Goal: Task Accomplishment & Management: Manage account settings

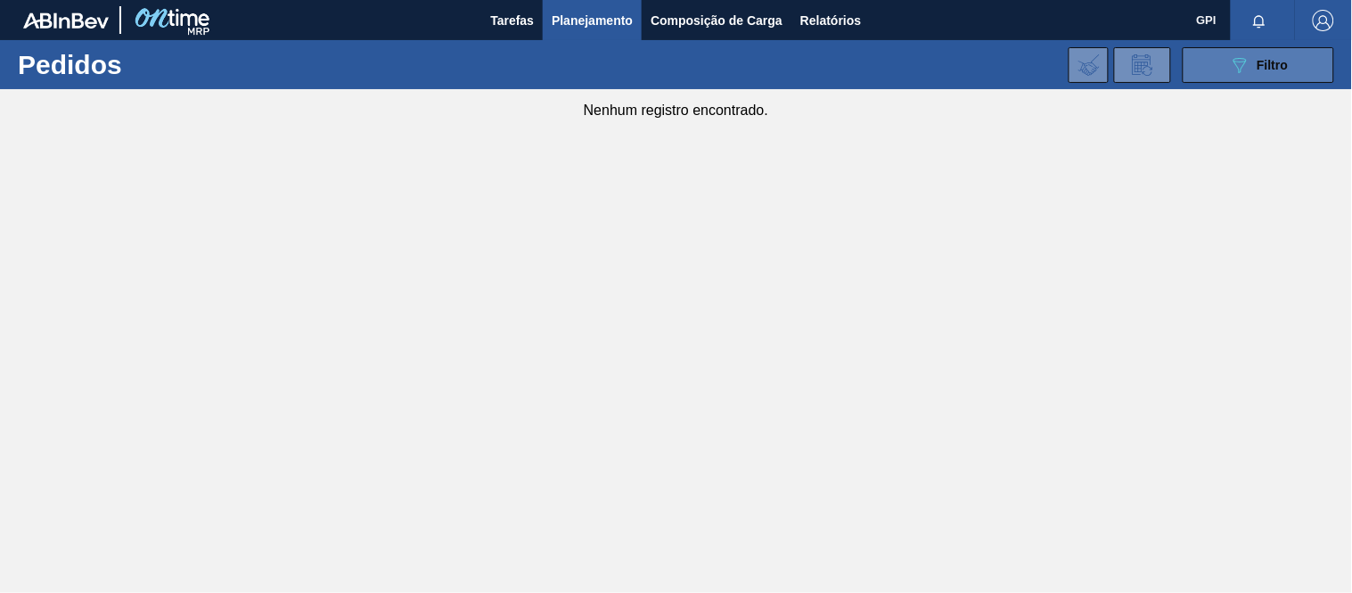
click at [1249, 59] on icon "089F7B8B-B2A5-4AFE-B5C0-19BA573D28AC" at bounding box center [1239, 64] width 21 height 21
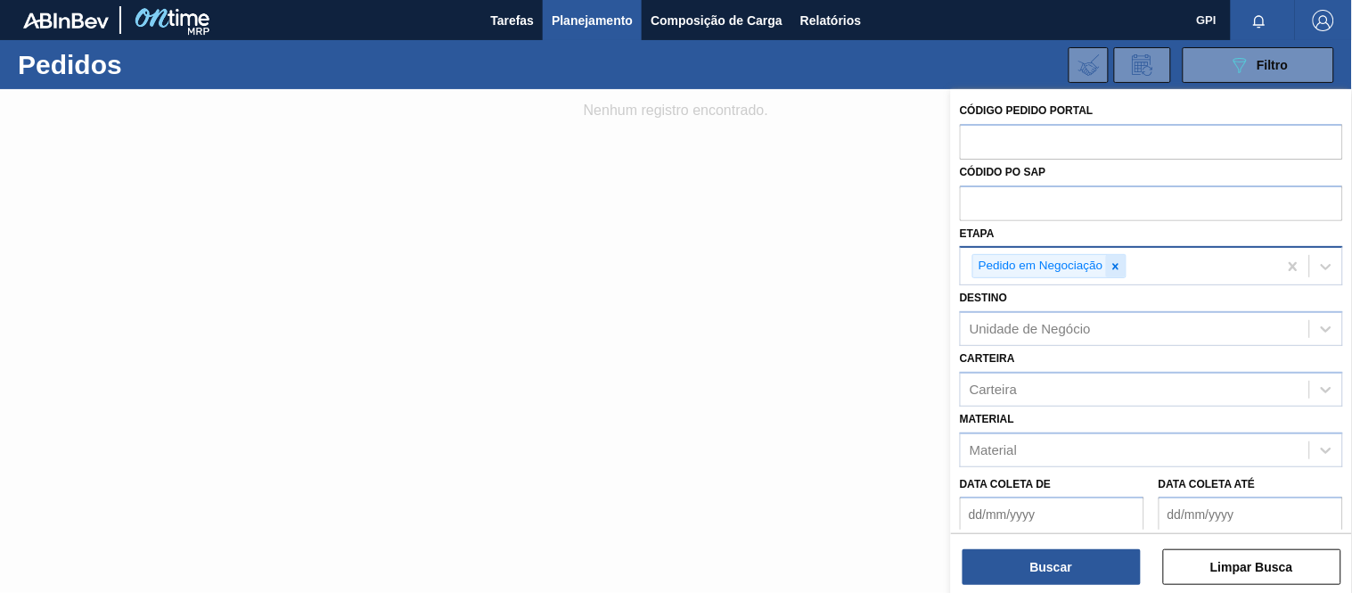
click at [1114, 260] on icon at bounding box center [1116, 266] width 12 height 12
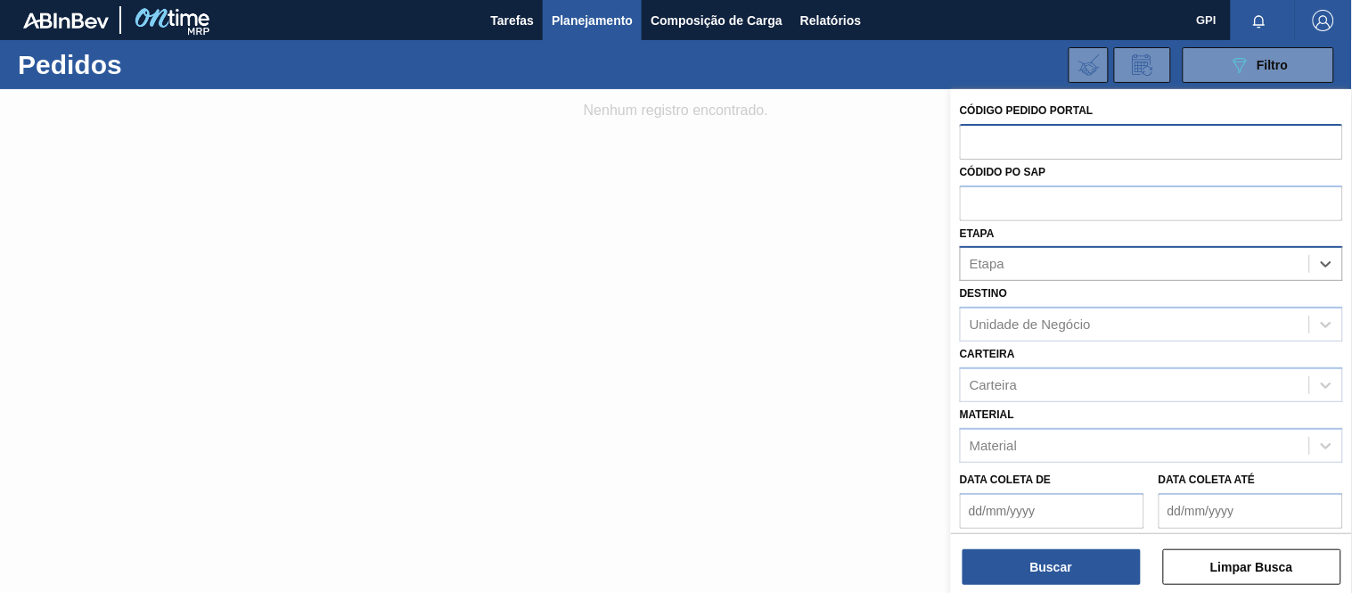
click at [1065, 147] on input "text" at bounding box center [1151, 141] width 383 height 34
paste input "text"
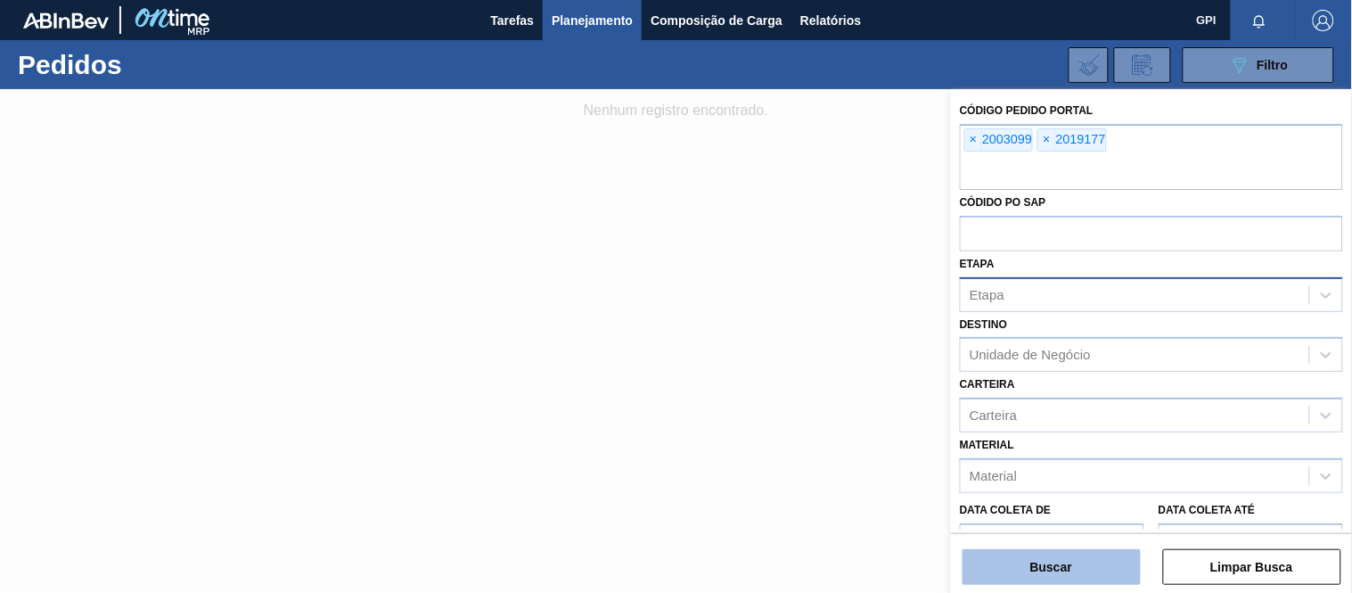
click at [1058, 559] on button "Buscar" at bounding box center [1052, 567] width 178 height 36
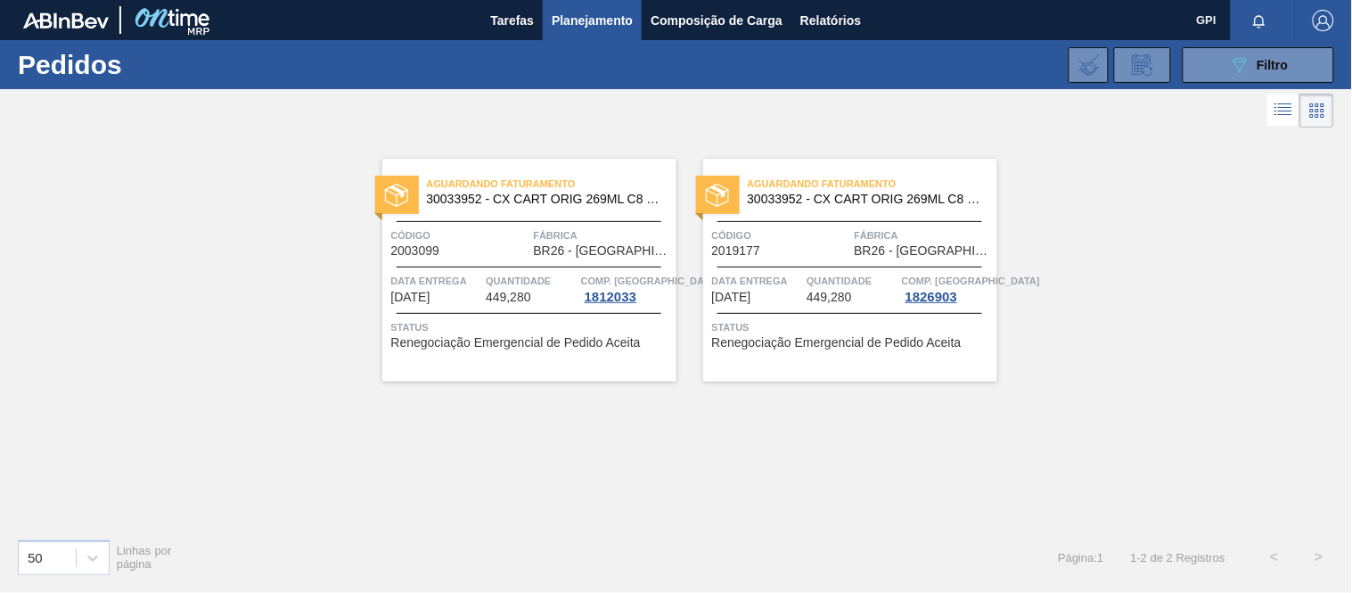
click at [752, 303] on span "05/09/2025" at bounding box center [731, 297] width 39 height 13
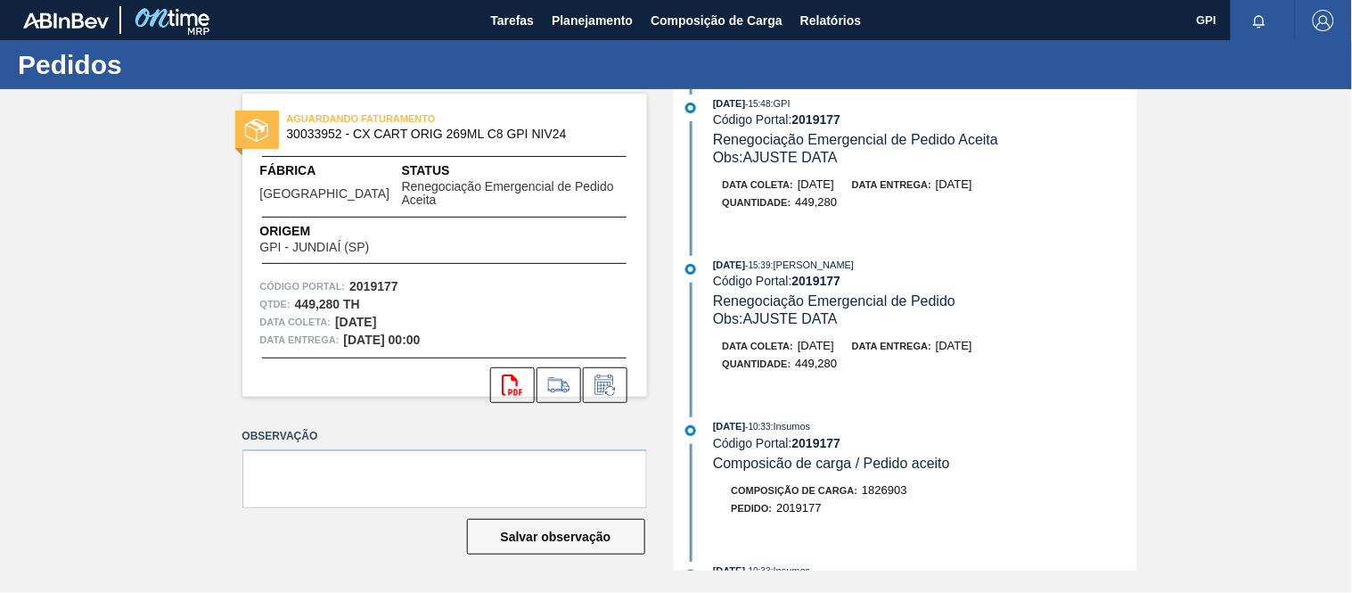
scroll to position [46, 0]
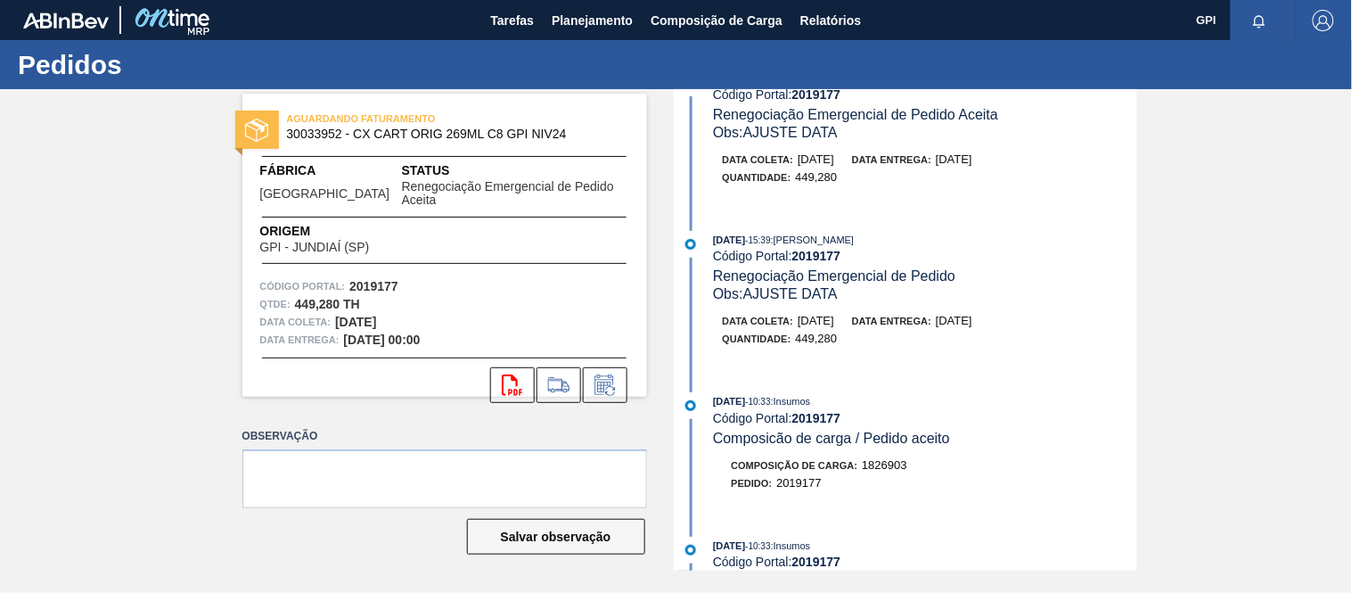
drag, startPoint x: 1135, startPoint y: 146, endPoint x: 1135, endPoint y: 201, distance: 55.3
click at [1135, 201] on div "01/09/2025 - 15:48 : GPI Código Portal: 2019177 Renegociação Emergencial de Ped…" at bounding box center [907, 137] width 459 height 135
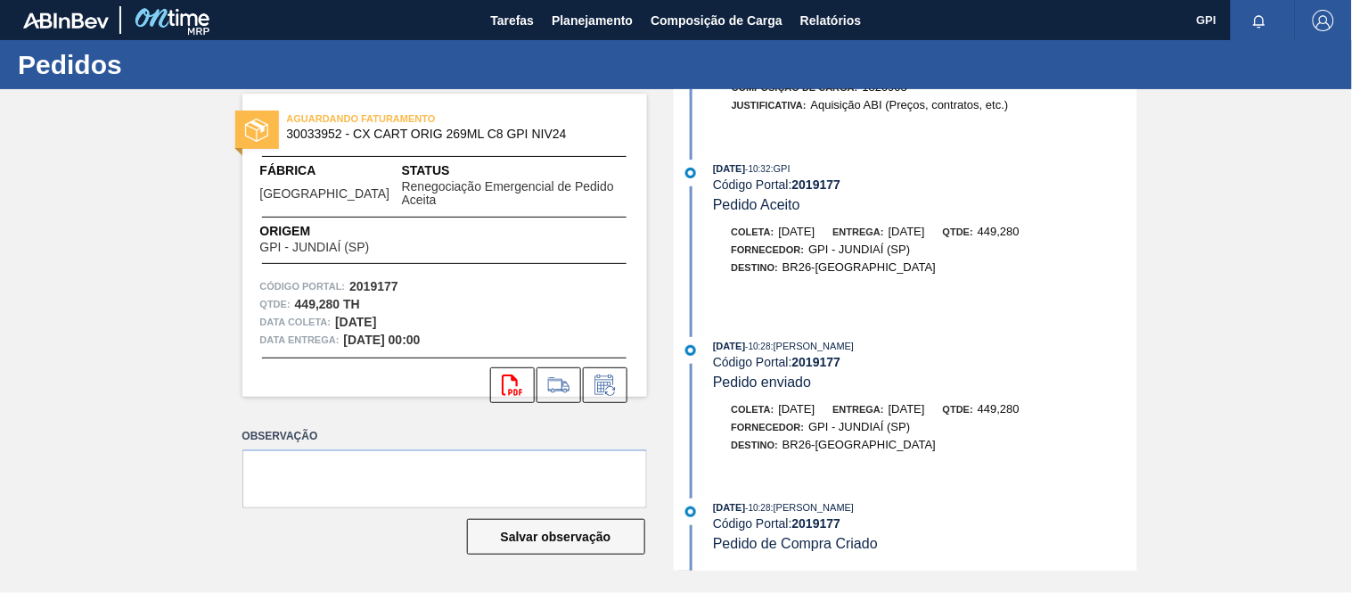
scroll to position [1001, 0]
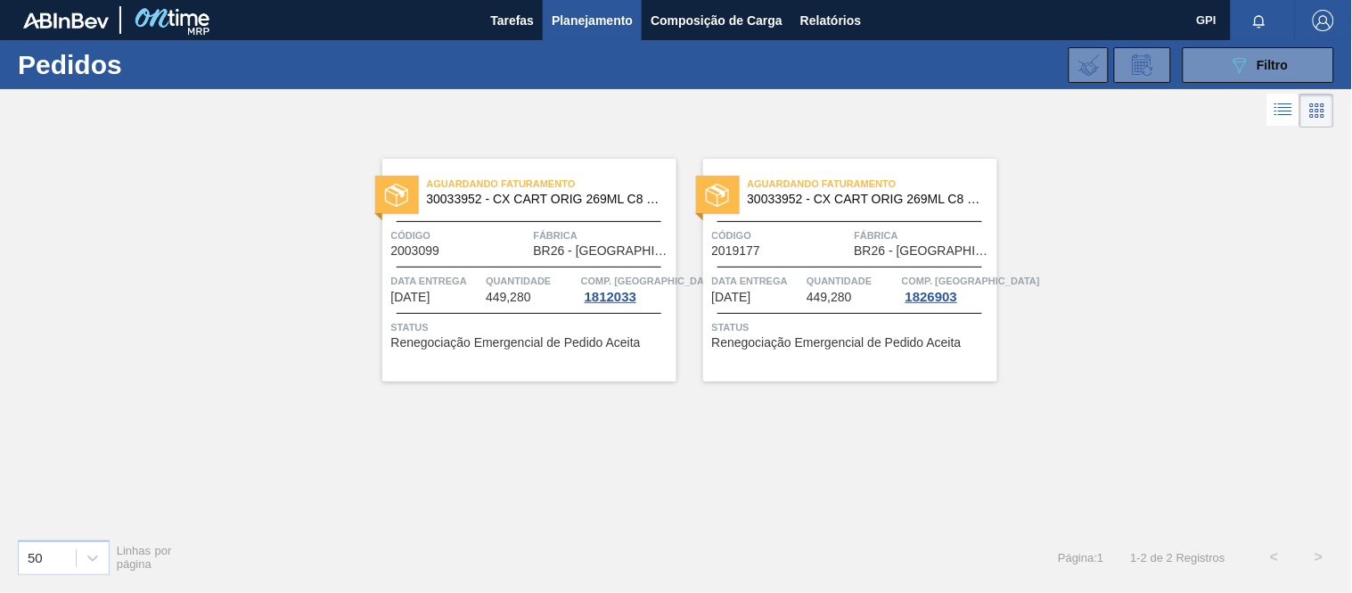
click at [438, 238] on span "Código" at bounding box center [460, 235] width 138 height 18
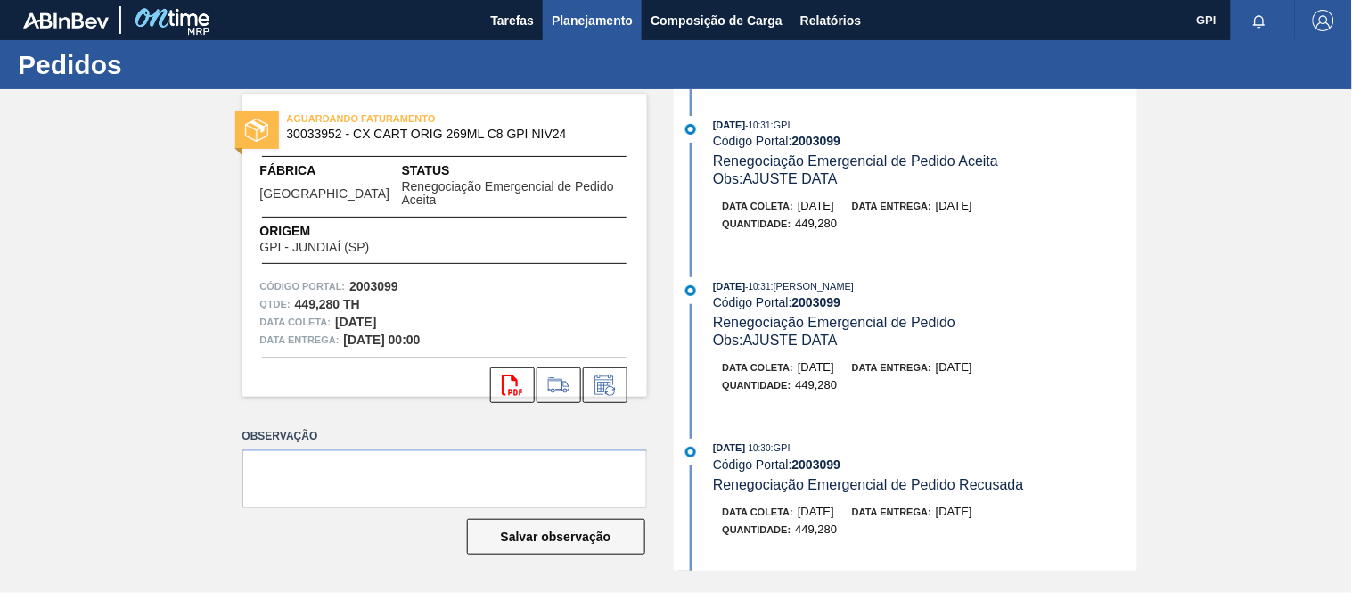
click at [583, 29] on span "Planejamento" at bounding box center [592, 20] width 81 height 21
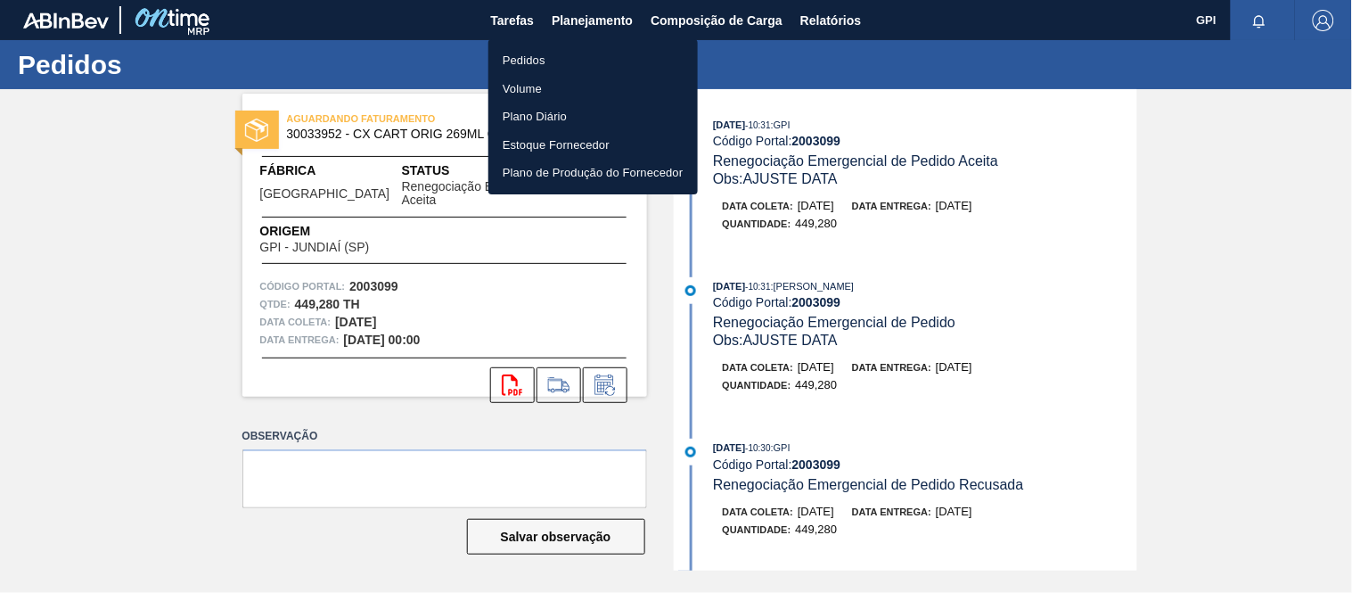
click at [548, 53] on li "Pedidos" at bounding box center [594, 60] width 210 height 29
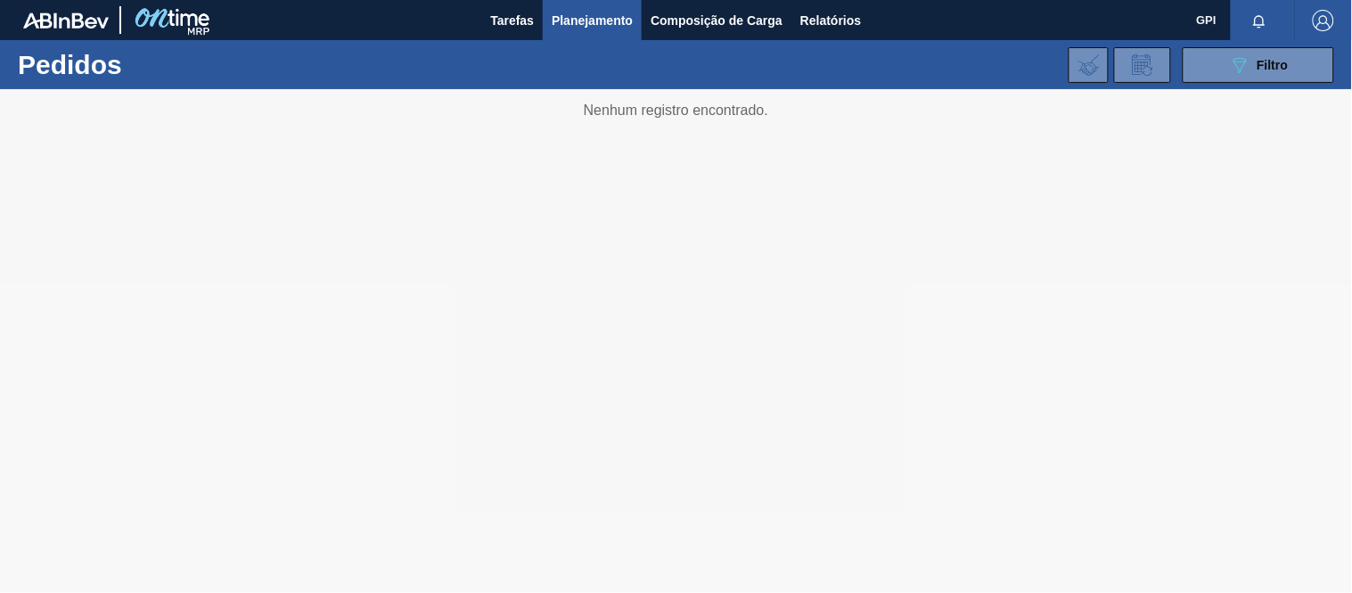
click at [1226, 84] on div "089F7B8B-B2A5-4AFE-B5C0-19BA573D28AC Filtro Código Pedido Portal × 2003099 × 20…" at bounding box center [809, 64] width 1070 height 53
click at [1229, 84] on div "089F7B8B-B2A5-4AFE-B5C0-19BA573D28AC Filtro Código Pedido Portal × 2003099 × 20…" at bounding box center [809, 64] width 1070 height 53
click at [1229, 81] on button "089F7B8B-B2A5-4AFE-B5C0-19BA573D28AC Filtro" at bounding box center [1259, 65] width 152 height 36
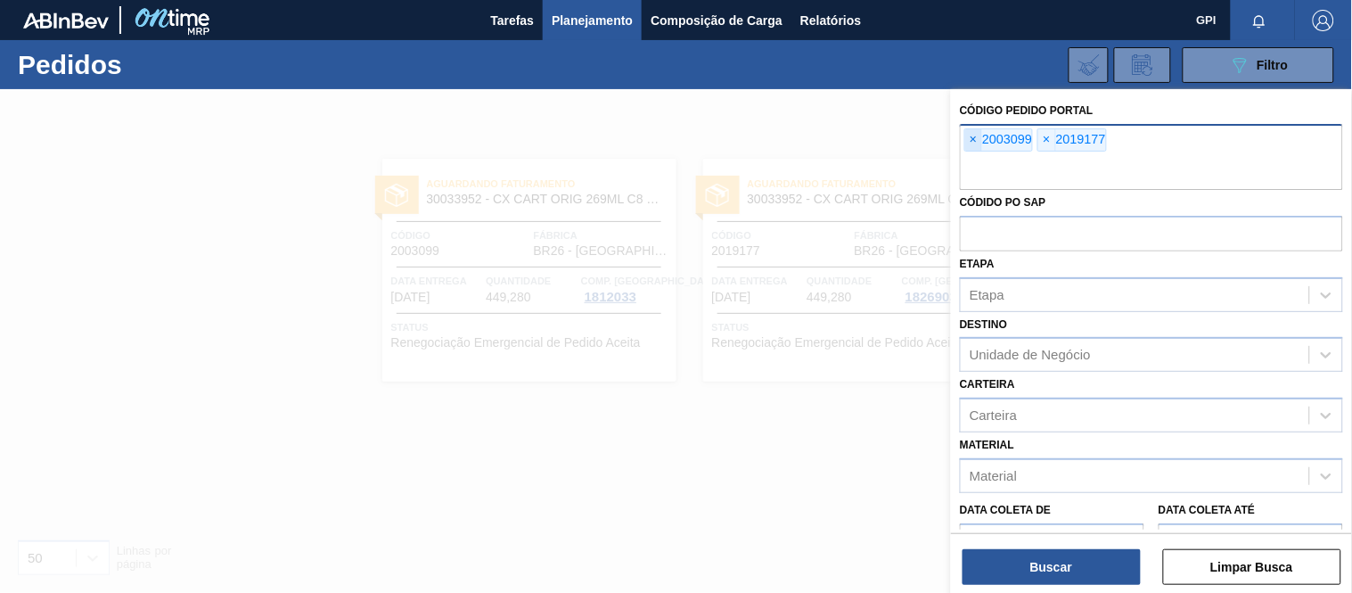
click at [976, 138] on span "×" at bounding box center [974, 139] width 17 height 21
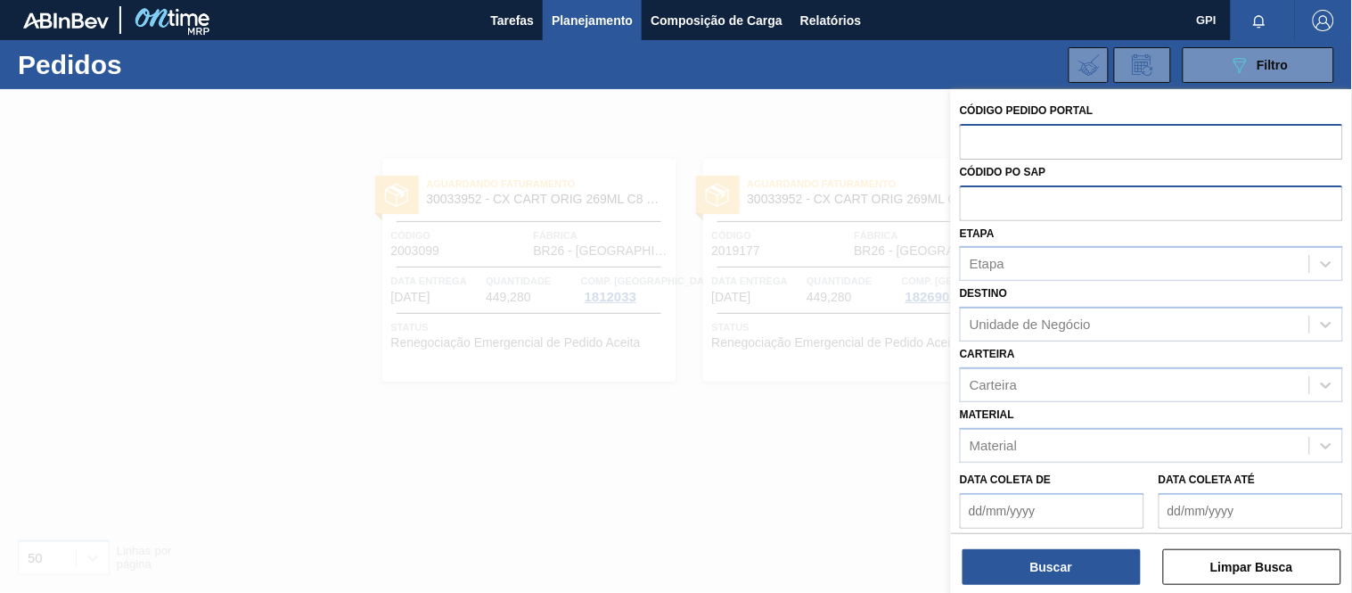
paste input "2023282"
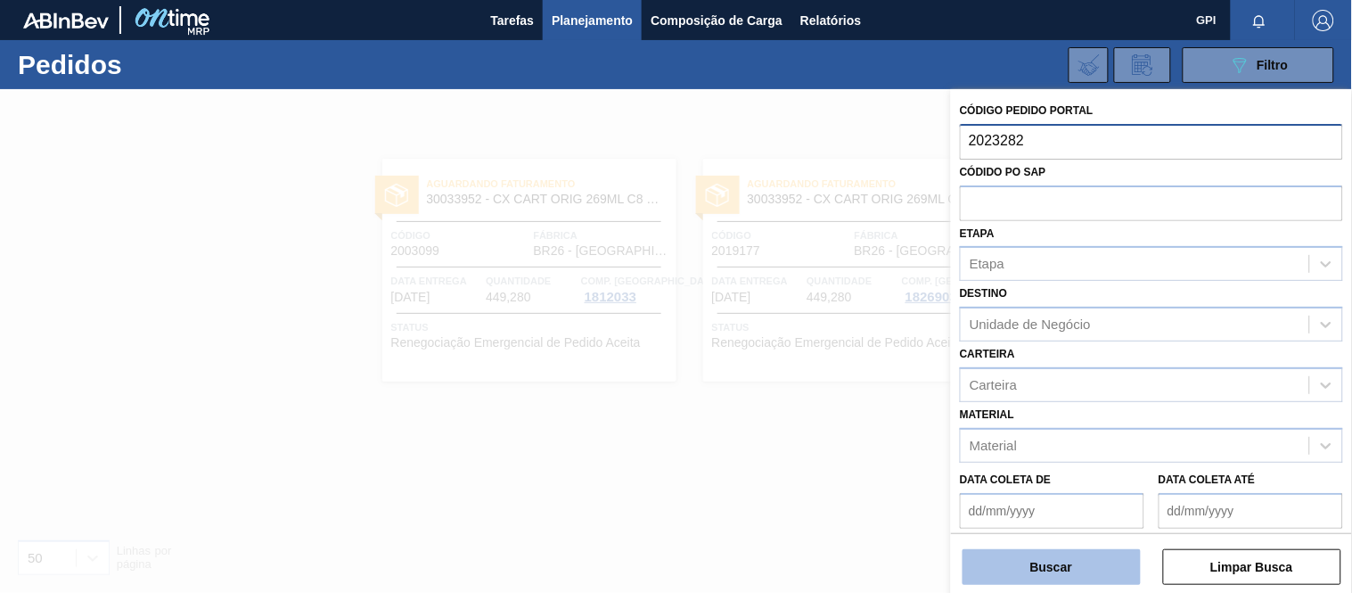
type input "2023282"
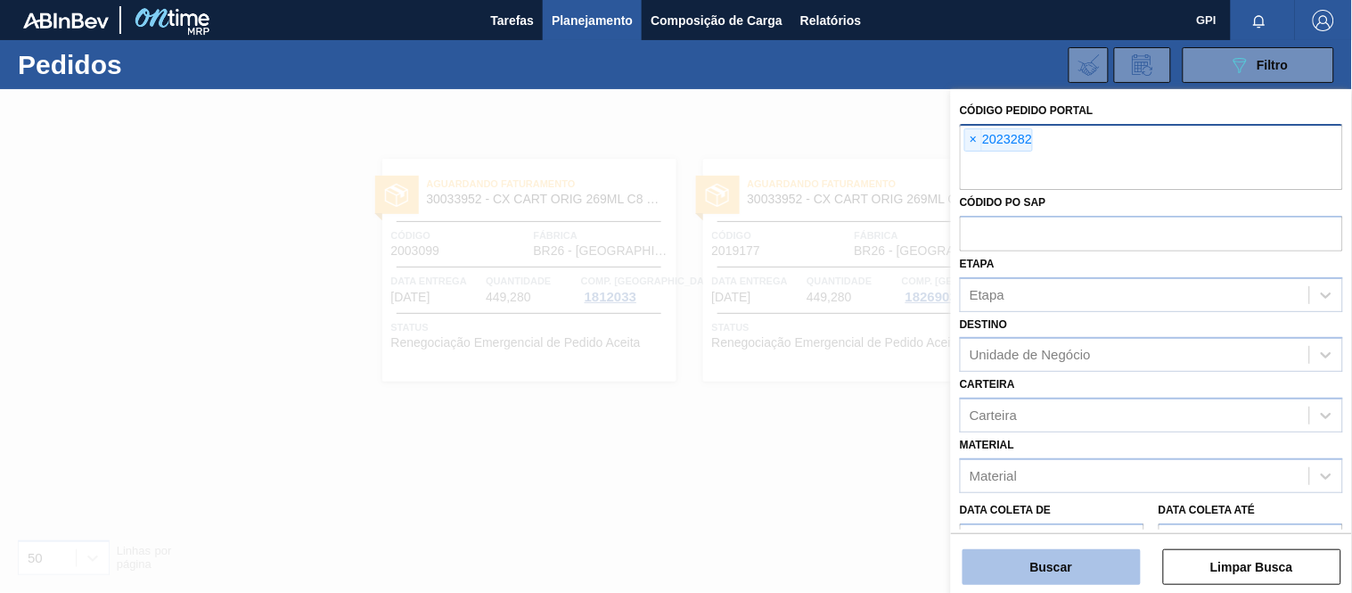
click at [1048, 555] on div "Buscar Limpar Busca" at bounding box center [1151, 558] width 401 height 50
click at [1048, 557] on button "Buscar" at bounding box center [1052, 567] width 178 height 36
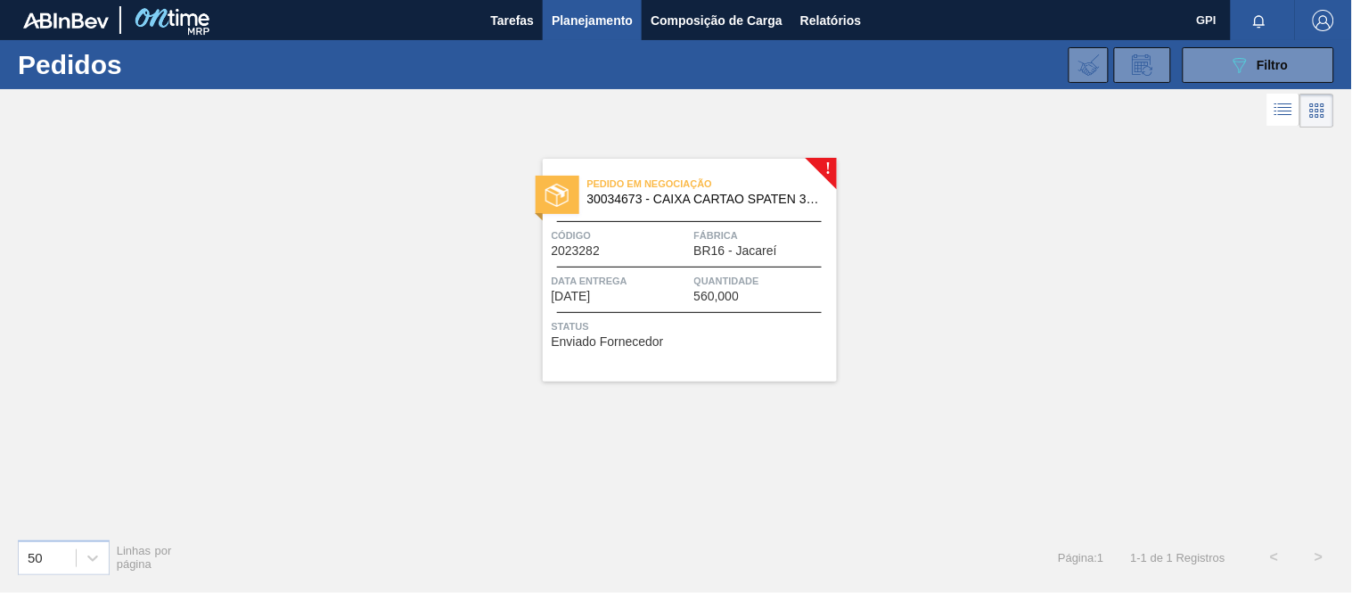
click at [705, 281] on span "Quantidade" at bounding box center [764, 281] width 138 height 18
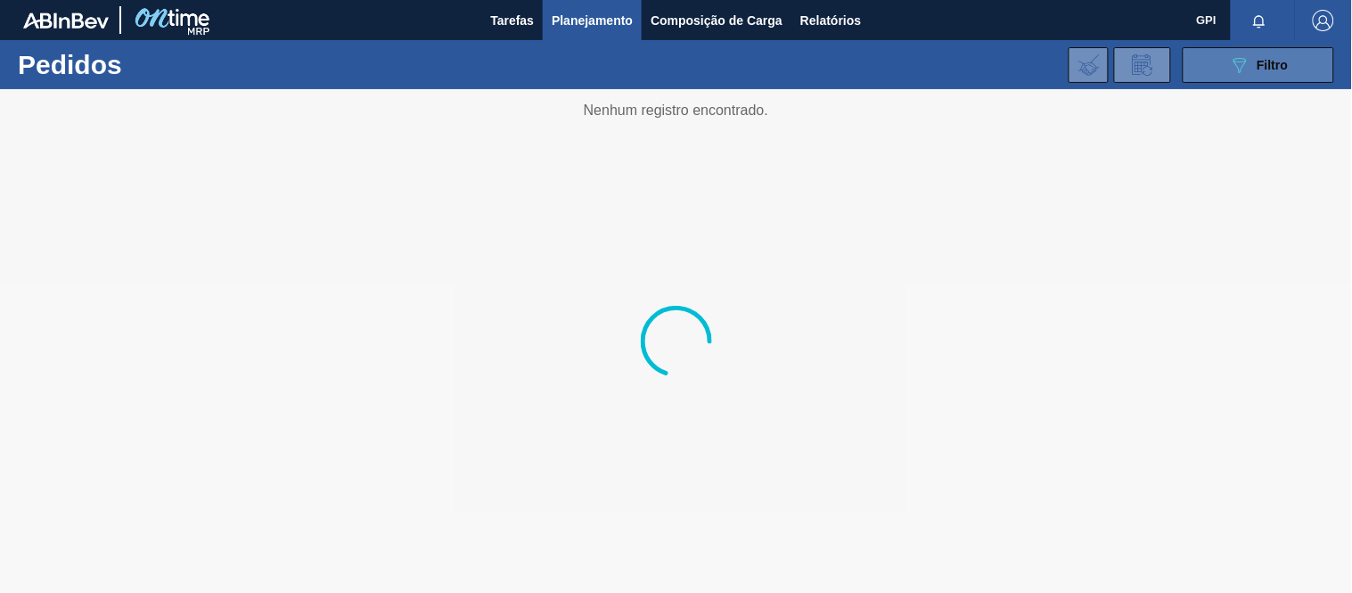
click at [1244, 67] on icon "089F7B8B-B2A5-4AFE-B5C0-19BA573D28AC" at bounding box center [1239, 64] width 21 height 21
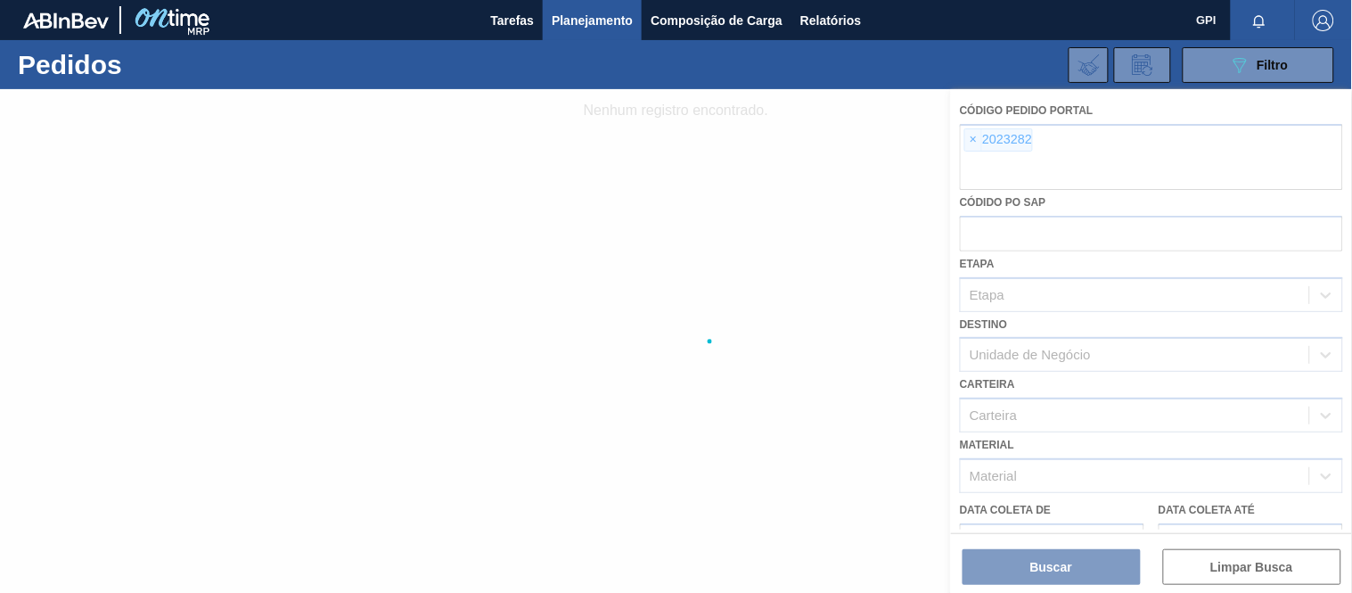
click at [974, 132] on div at bounding box center [676, 341] width 1352 height 504
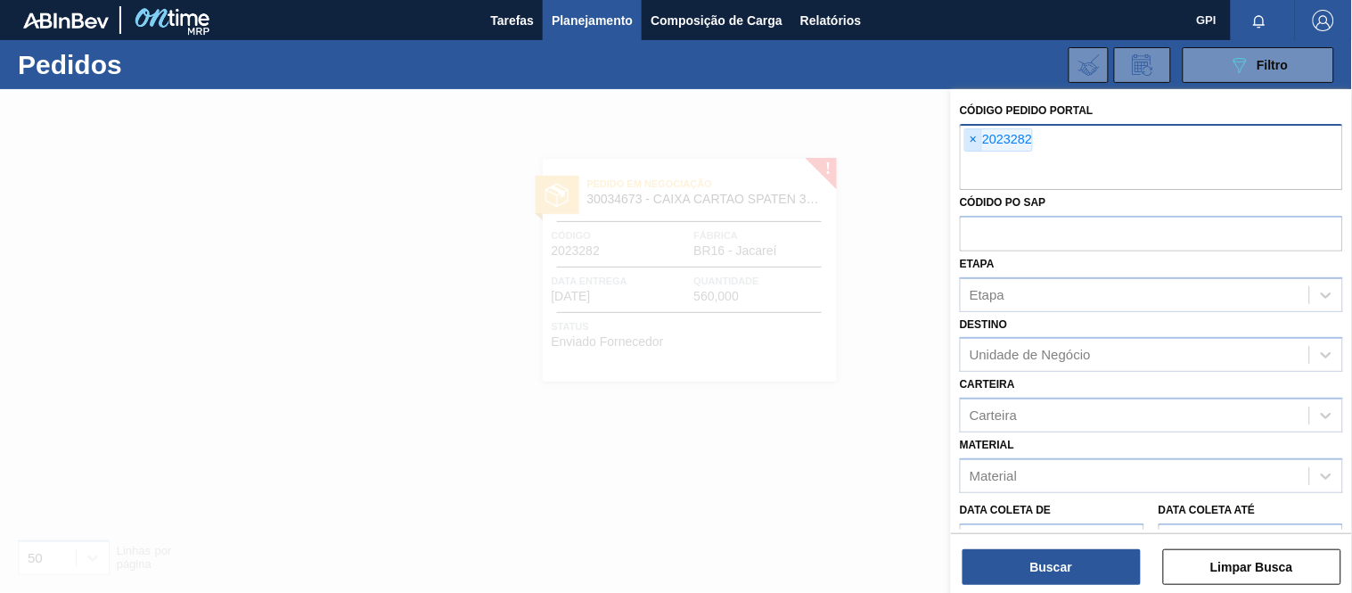
click at [976, 140] on span "×" at bounding box center [974, 139] width 17 height 21
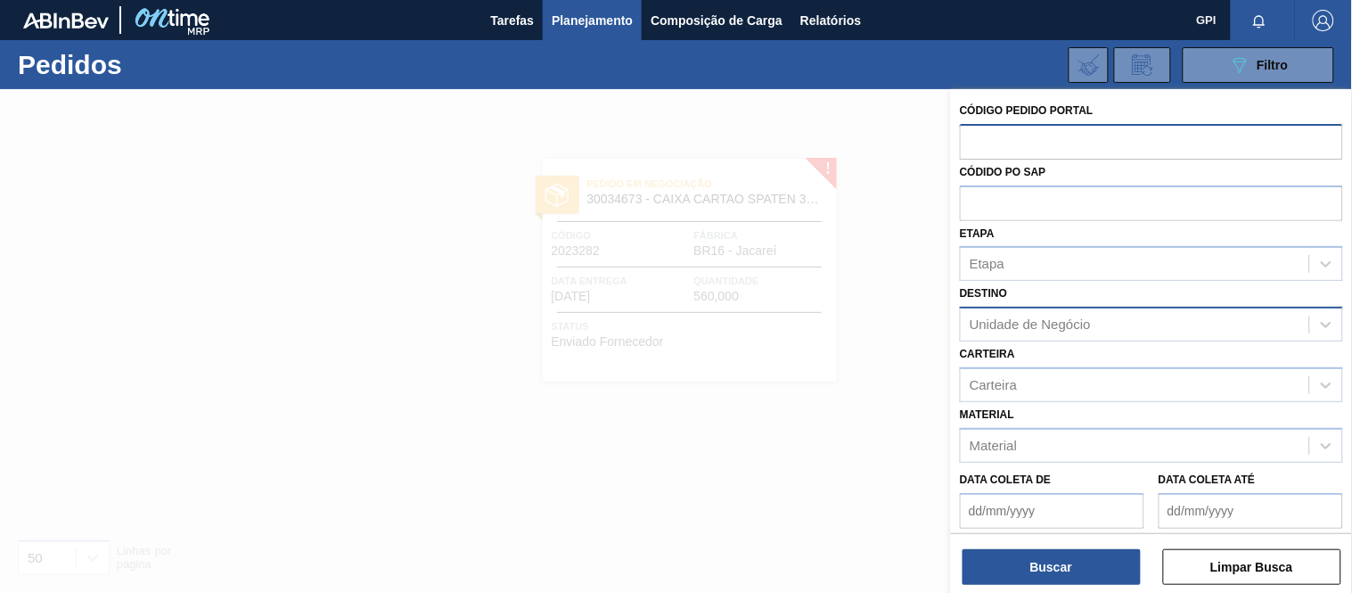
click at [1020, 325] on div "Unidade de Negócio" at bounding box center [1030, 324] width 121 height 15
click at [1020, 317] on div "Unidade de Negócio" at bounding box center [1030, 324] width 121 height 15
click at [1014, 385] on div "Carteira" at bounding box center [993, 384] width 47 height 15
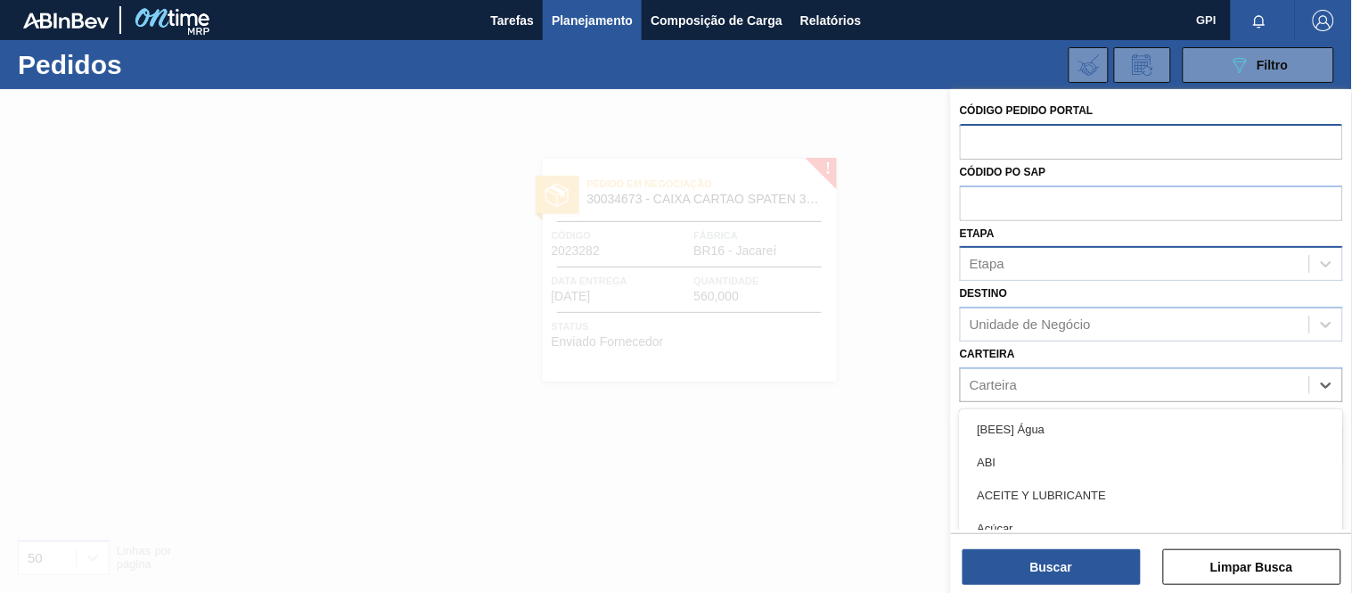
click at [1045, 264] on div "Etapa" at bounding box center [1135, 264] width 349 height 26
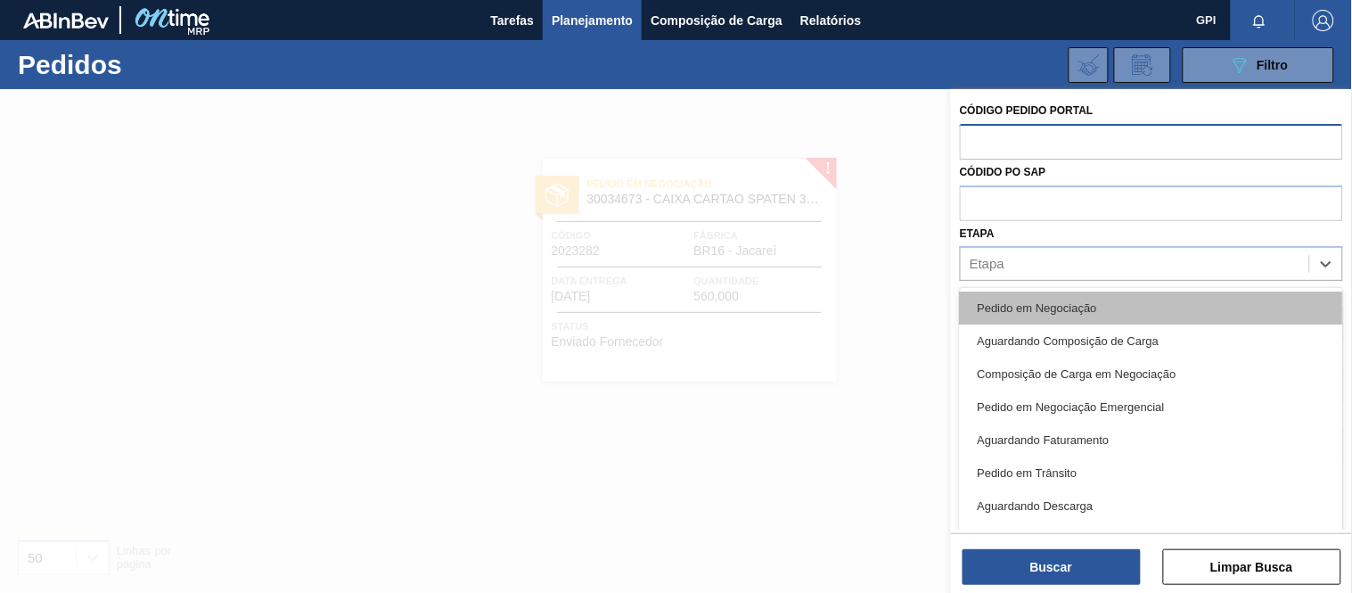
click at [1020, 299] on div "Pedido em Negociação" at bounding box center [1151, 308] width 383 height 33
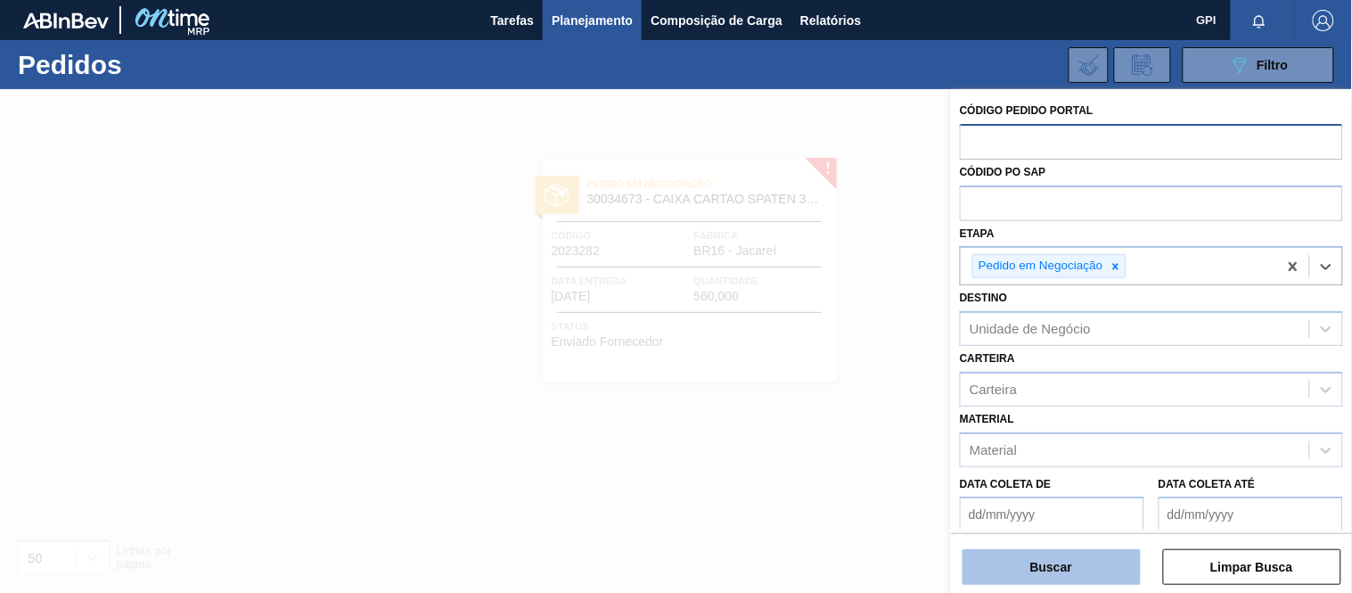
click at [1054, 571] on button "Buscar" at bounding box center [1052, 567] width 178 height 36
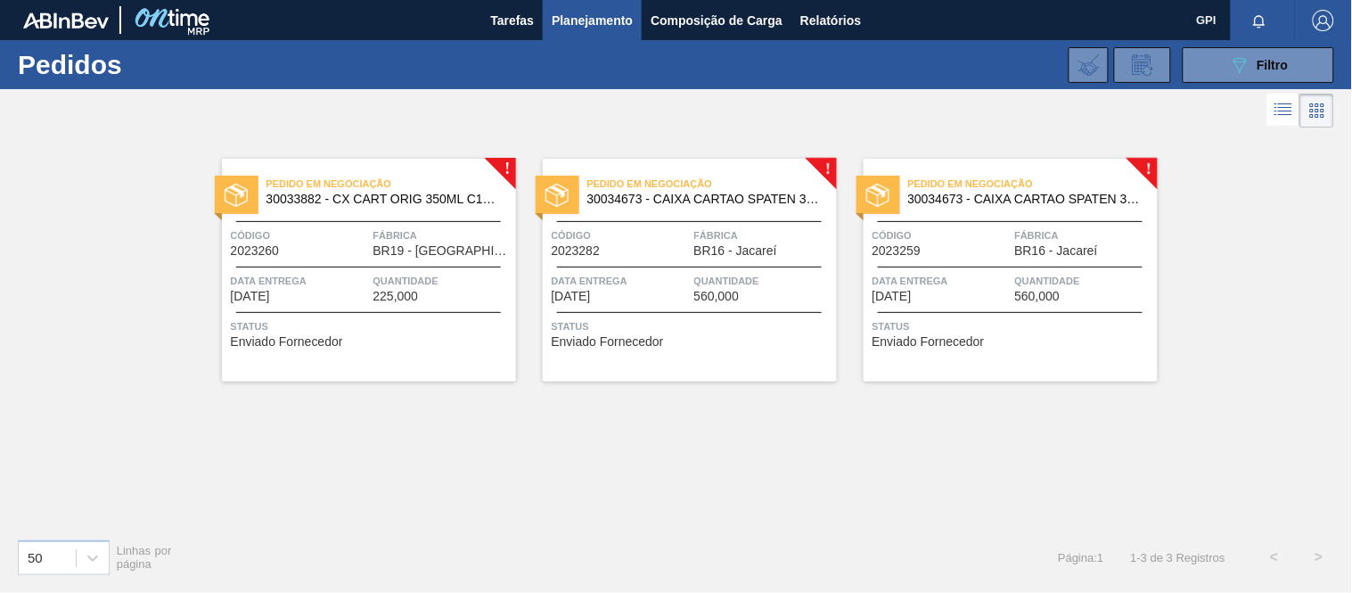
click at [307, 254] on div "Código 2023260" at bounding box center [300, 241] width 138 height 31
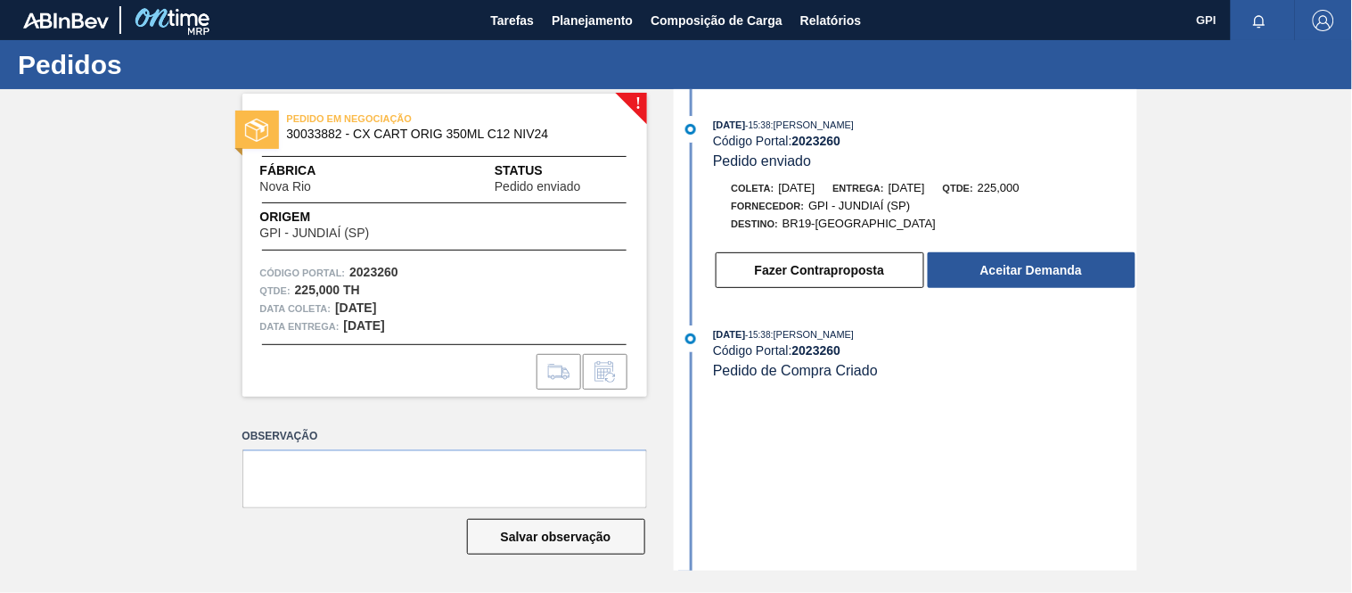
click at [812, 144] on strong "2023260" at bounding box center [817, 141] width 49 height 14
copy strong "2023260"
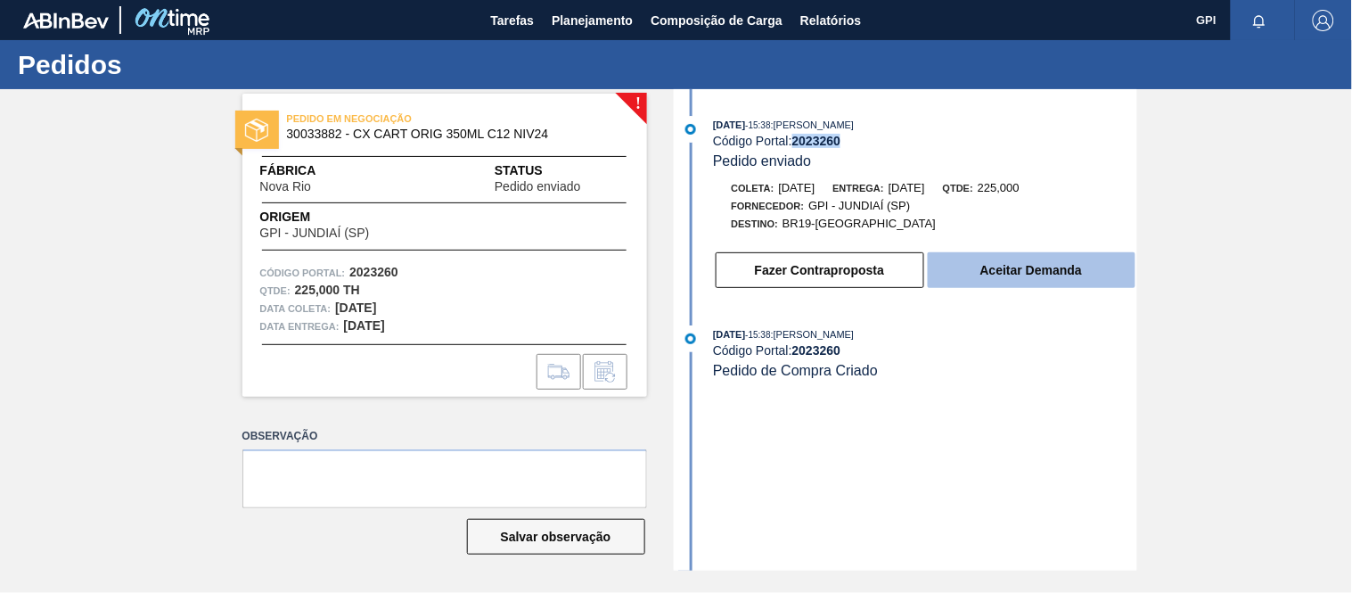
click at [1101, 263] on button "Aceitar Demanda" at bounding box center [1032, 270] width 208 height 36
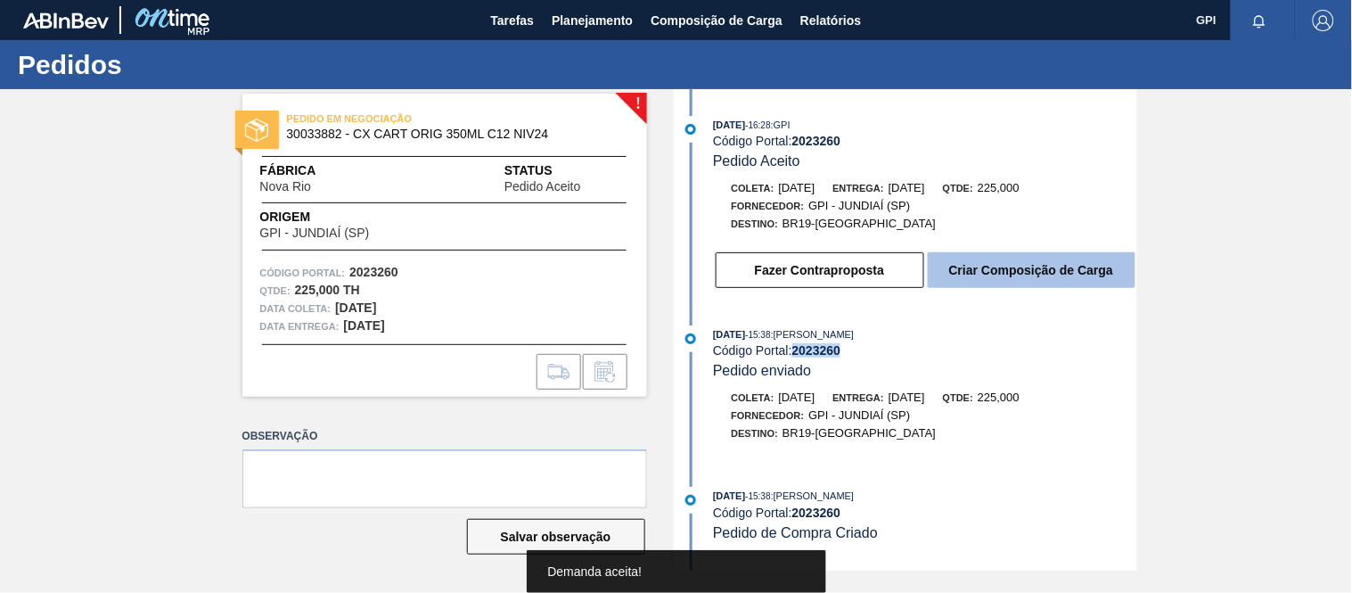
click at [1039, 283] on button "Criar Composição de Carga" at bounding box center [1032, 270] width 208 height 36
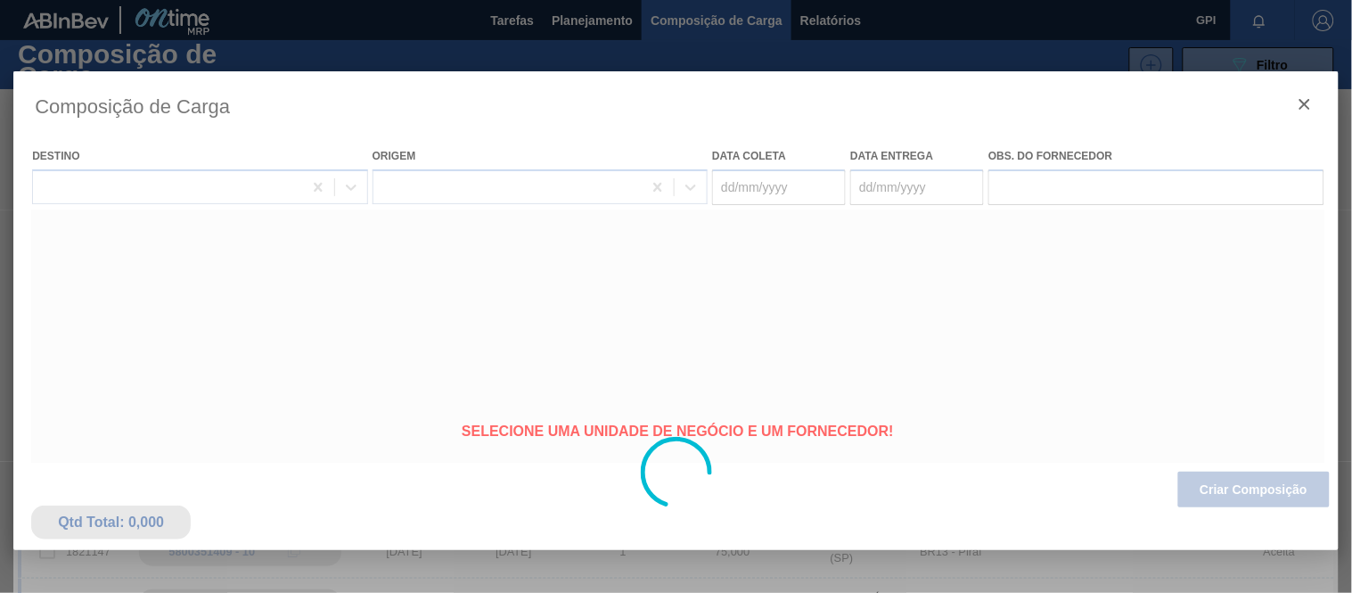
type coleta "[DATE]"
type entrega "[DATE]"
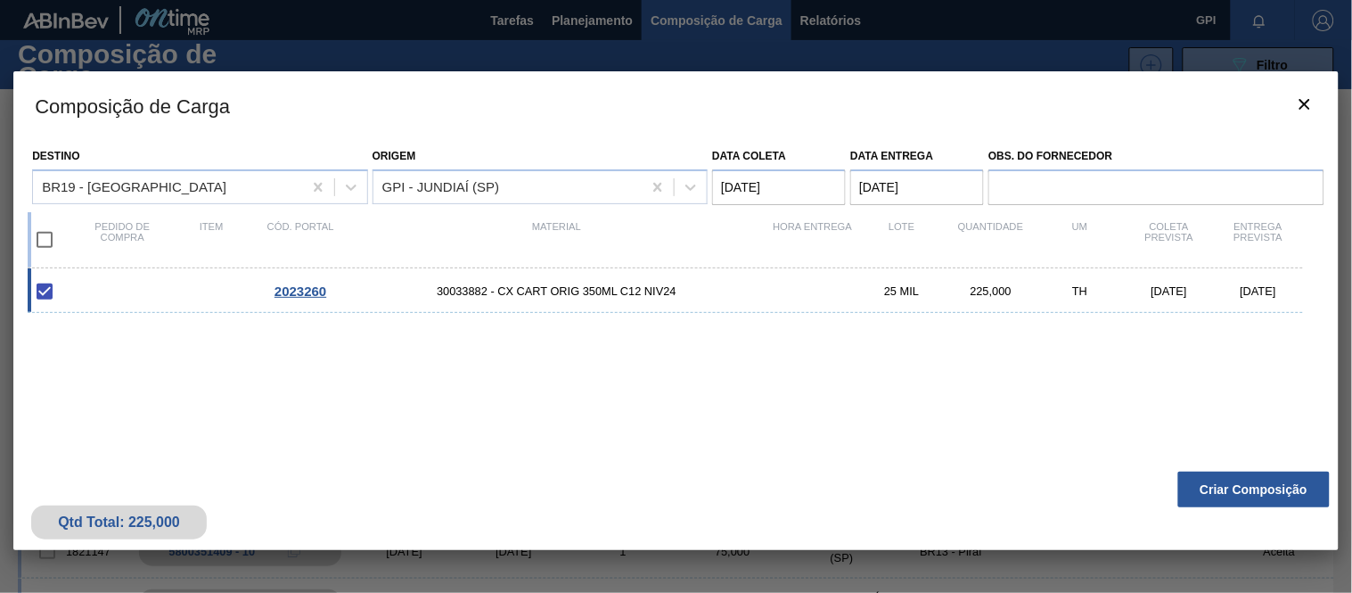
click at [1222, 485] on button "Criar Composição" at bounding box center [1255, 490] width 152 height 36
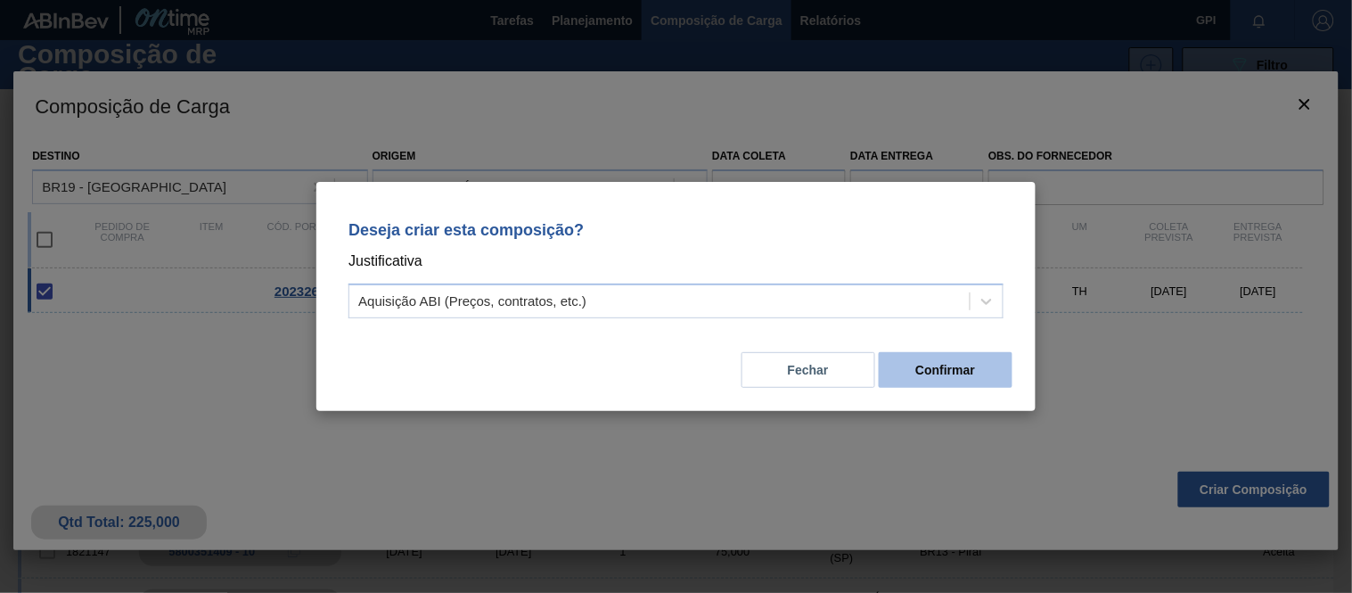
click at [961, 369] on button "Confirmar" at bounding box center [946, 370] width 134 height 36
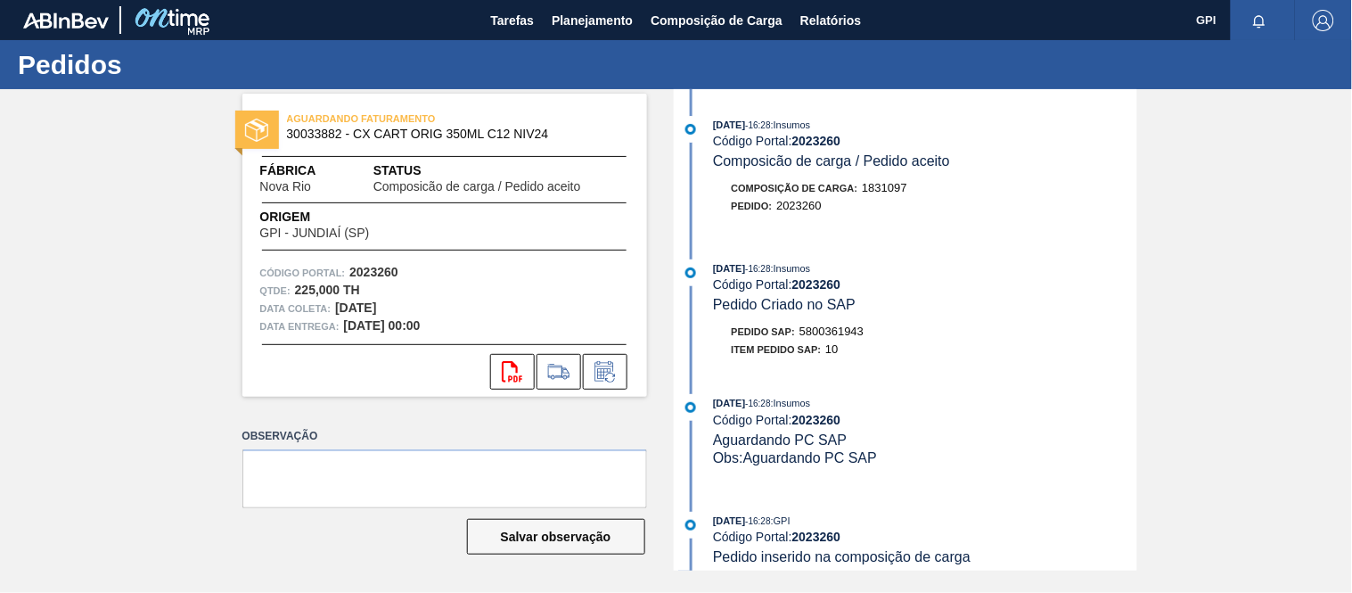
click at [387, 274] on strong "2023260" at bounding box center [373, 272] width 49 height 14
click at [372, 270] on strong "2023260" at bounding box center [373, 272] width 49 height 14
click at [492, 369] on button "svg{fill:#ff0000}" at bounding box center [512, 372] width 45 height 36
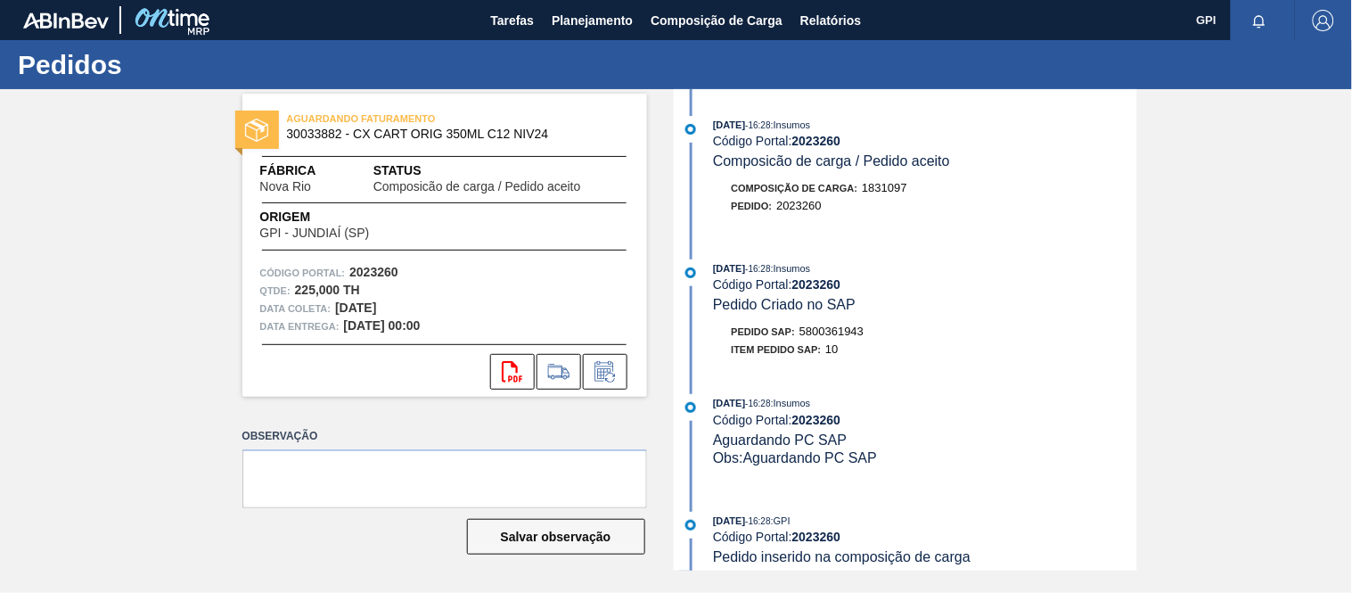
click at [267, 297] on span "Qtde :" at bounding box center [275, 291] width 30 height 18
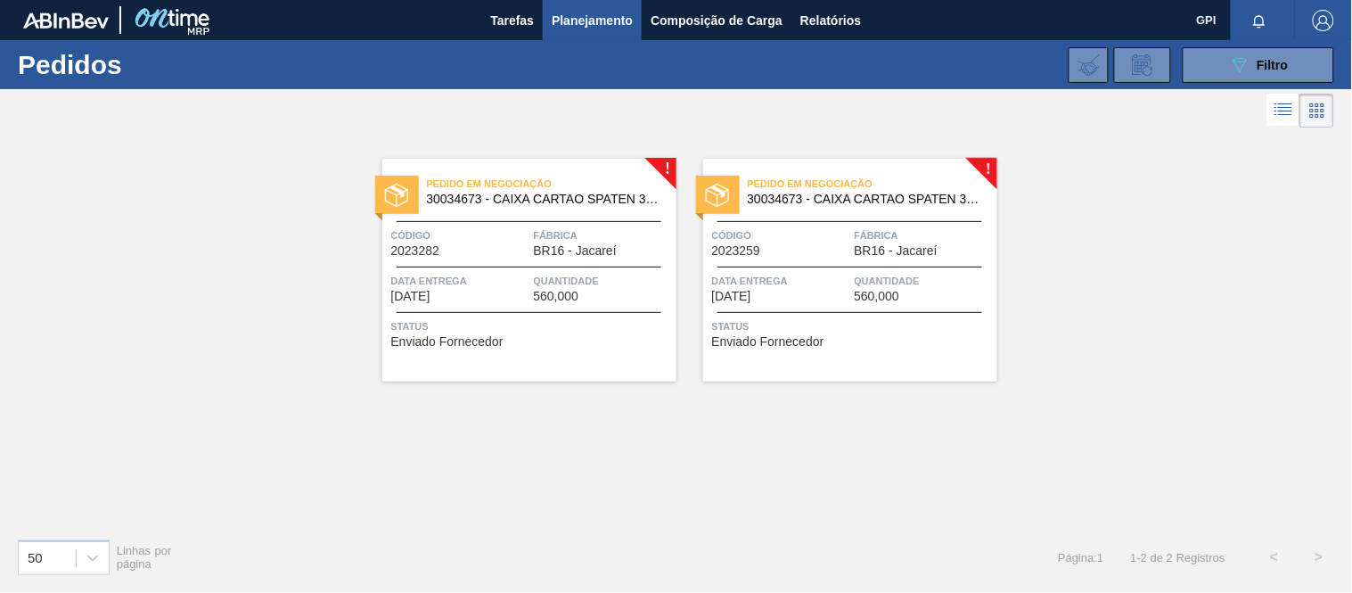
click at [493, 275] on span "Data entrega" at bounding box center [460, 281] width 138 height 18
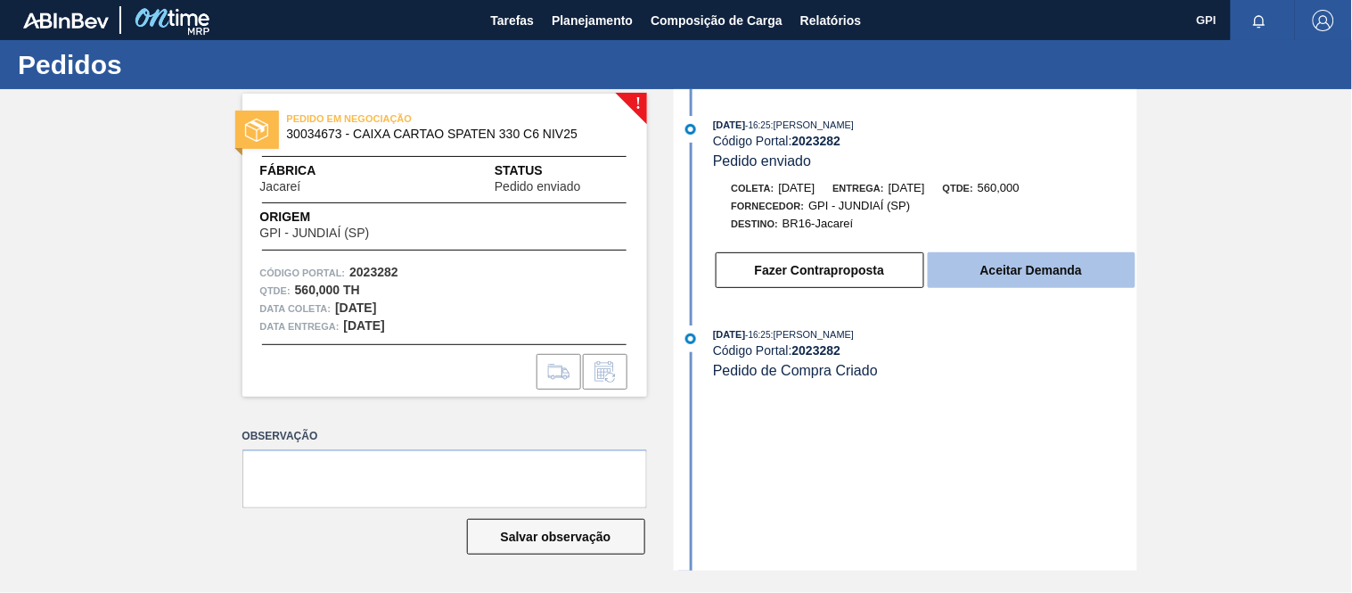
click at [993, 284] on button "Aceitar Demanda" at bounding box center [1032, 270] width 208 height 36
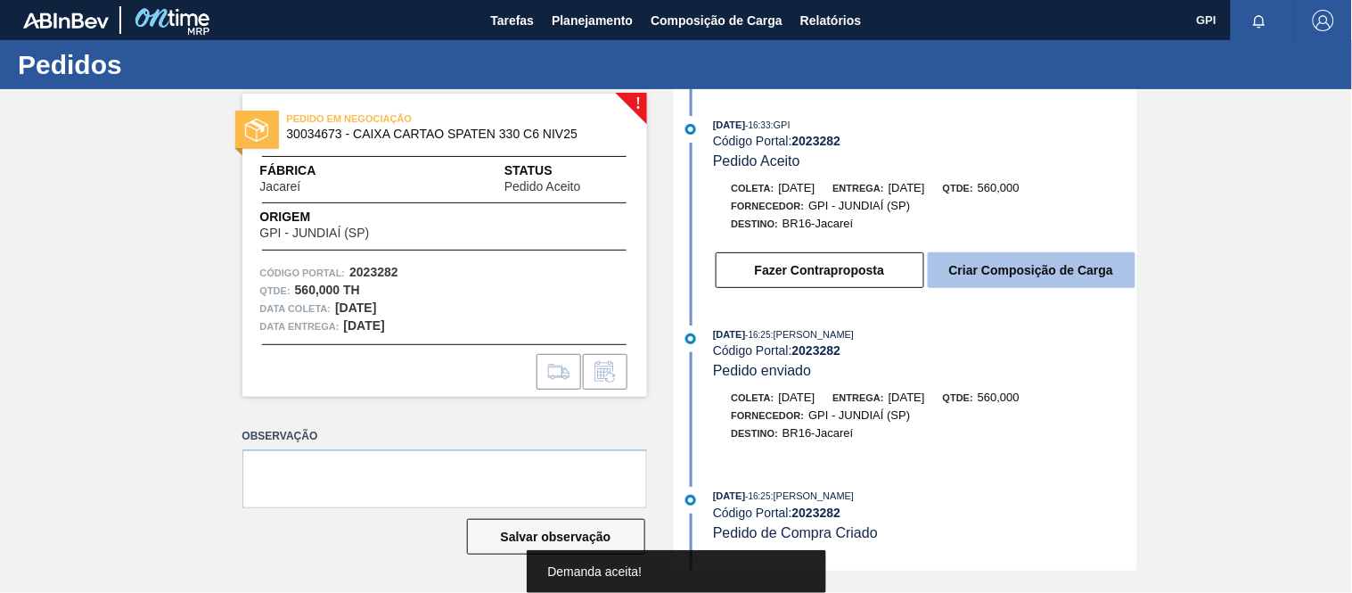
click at [1048, 278] on button "Criar Composição de Carga" at bounding box center [1032, 270] width 208 height 36
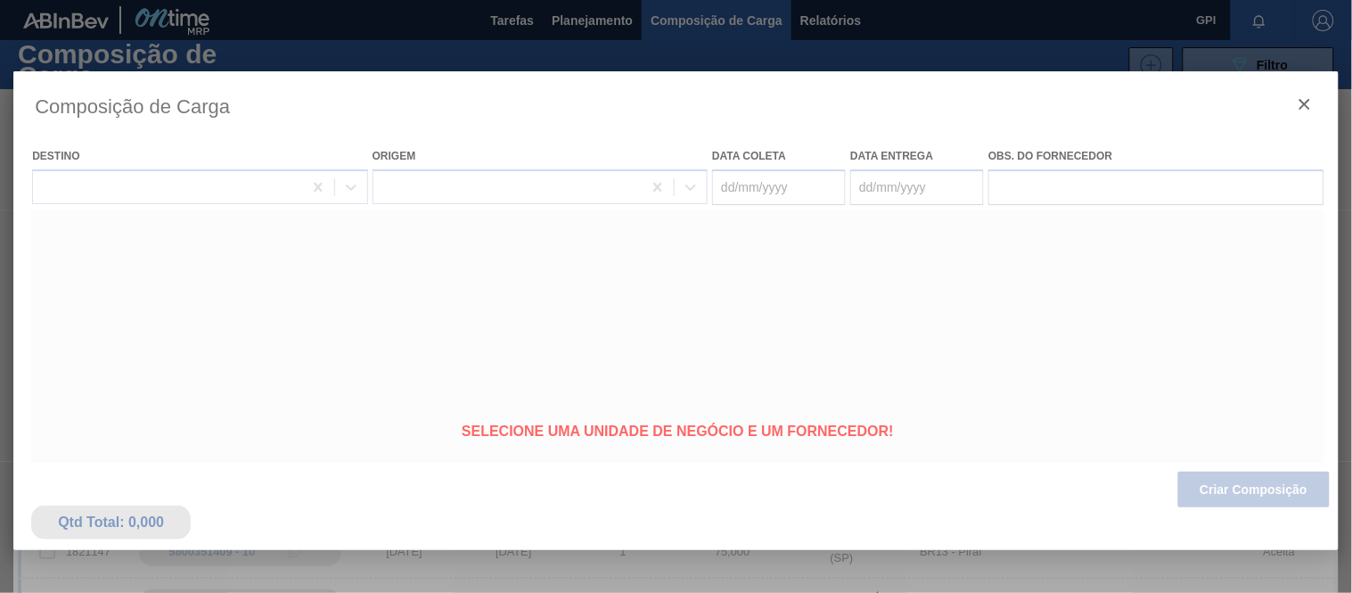
type coleta "[DATE]"
type entrega "[DATE]"
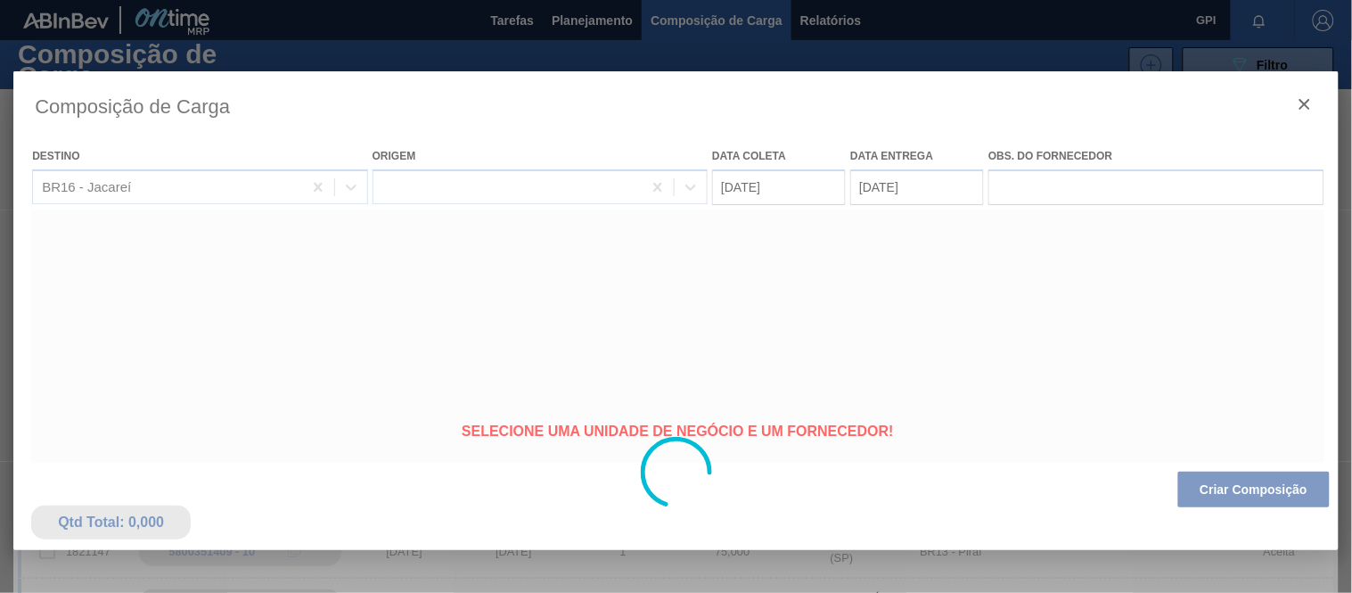
click at [1235, 490] on div at bounding box center [676, 472] width 1326 height 802
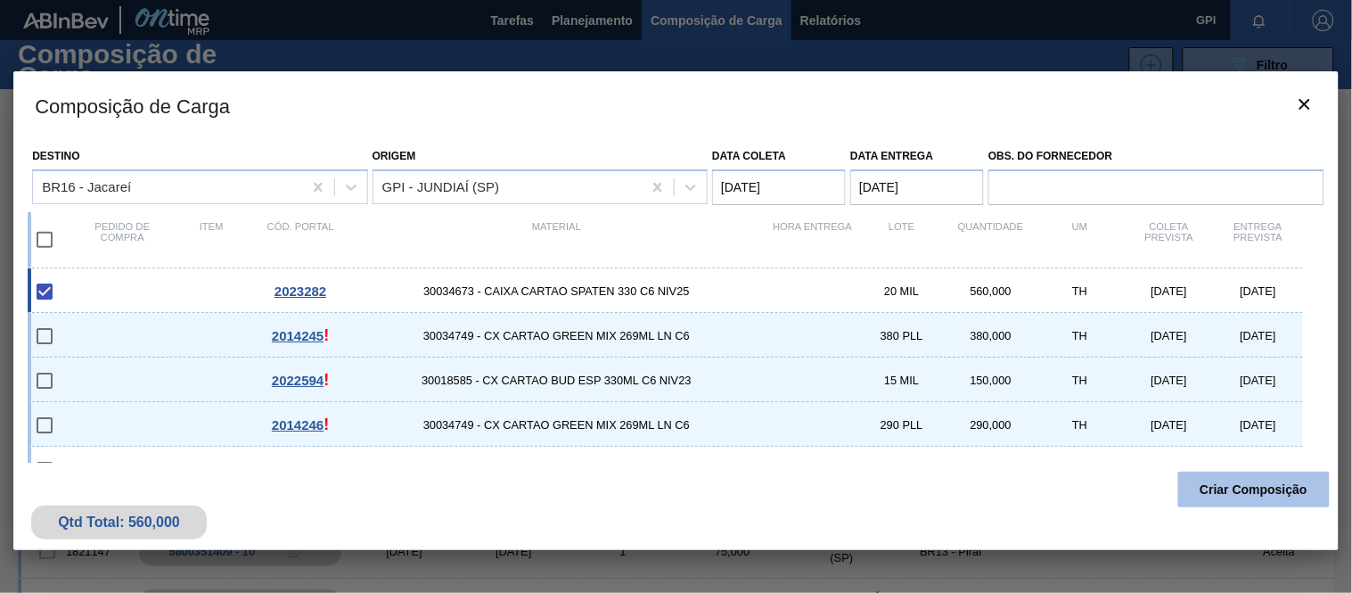
click at [1232, 495] on button "Criar Composição" at bounding box center [1255, 490] width 152 height 36
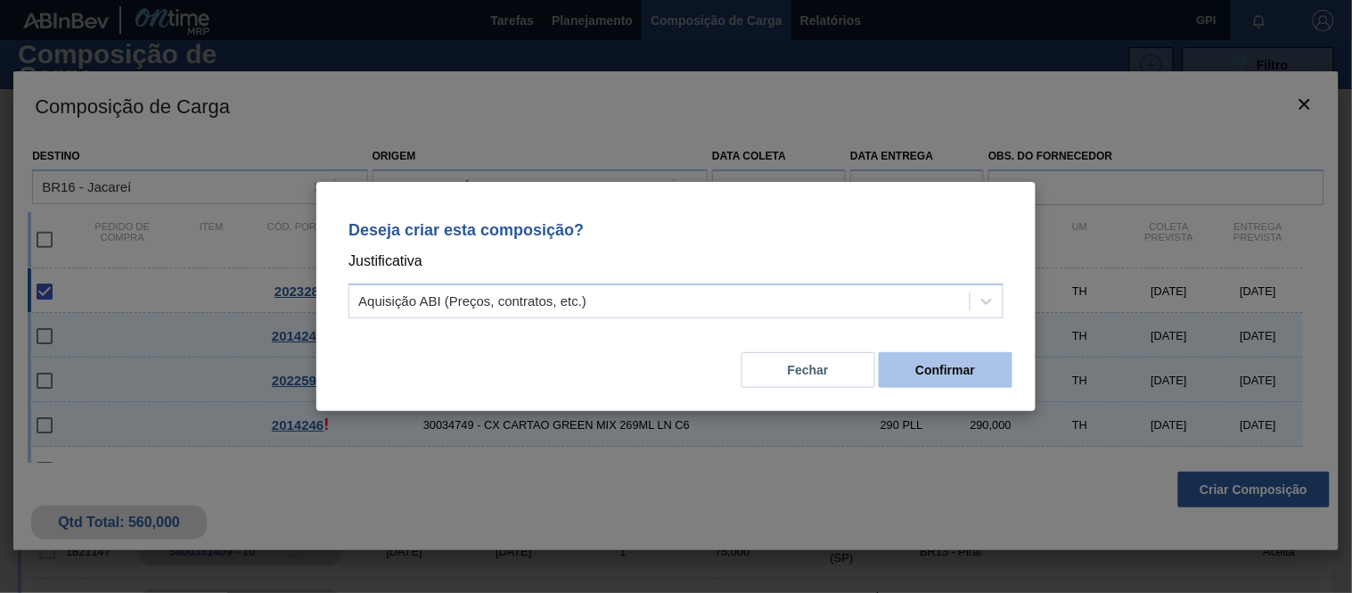
click at [969, 369] on button "Confirmar" at bounding box center [946, 370] width 134 height 36
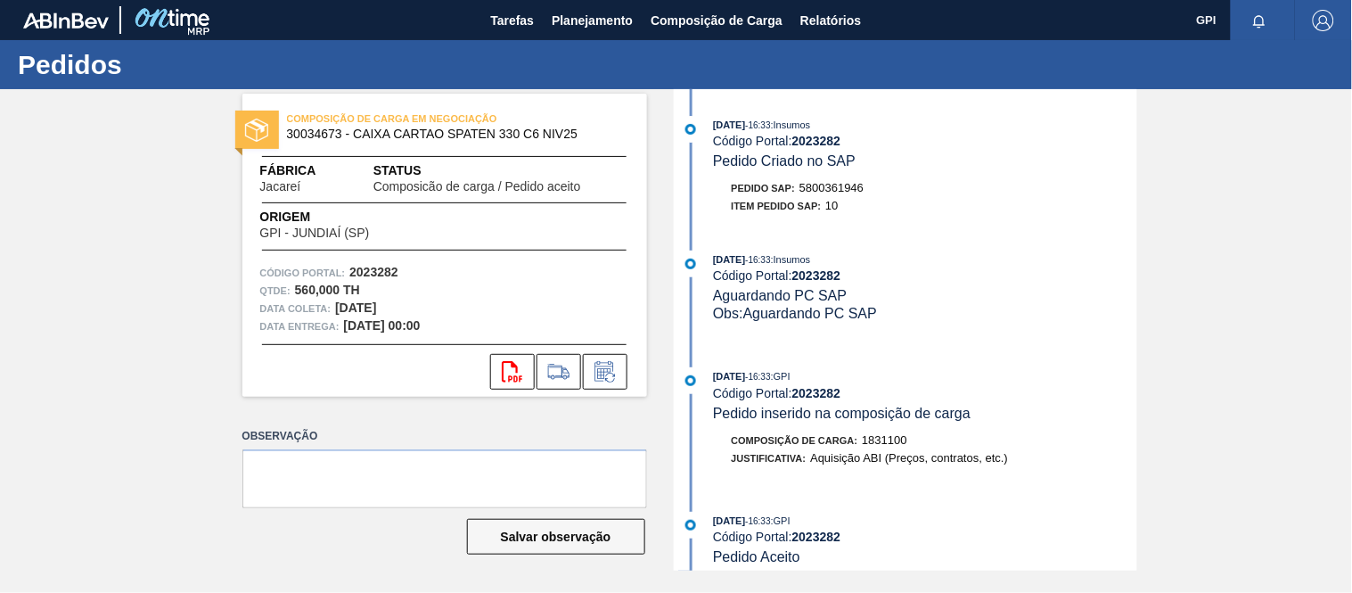
click at [397, 267] on strong "2023282" at bounding box center [373, 272] width 49 height 14
click at [380, 266] on strong "2023282" at bounding box center [373, 272] width 49 height 14
copy strong "2023282"
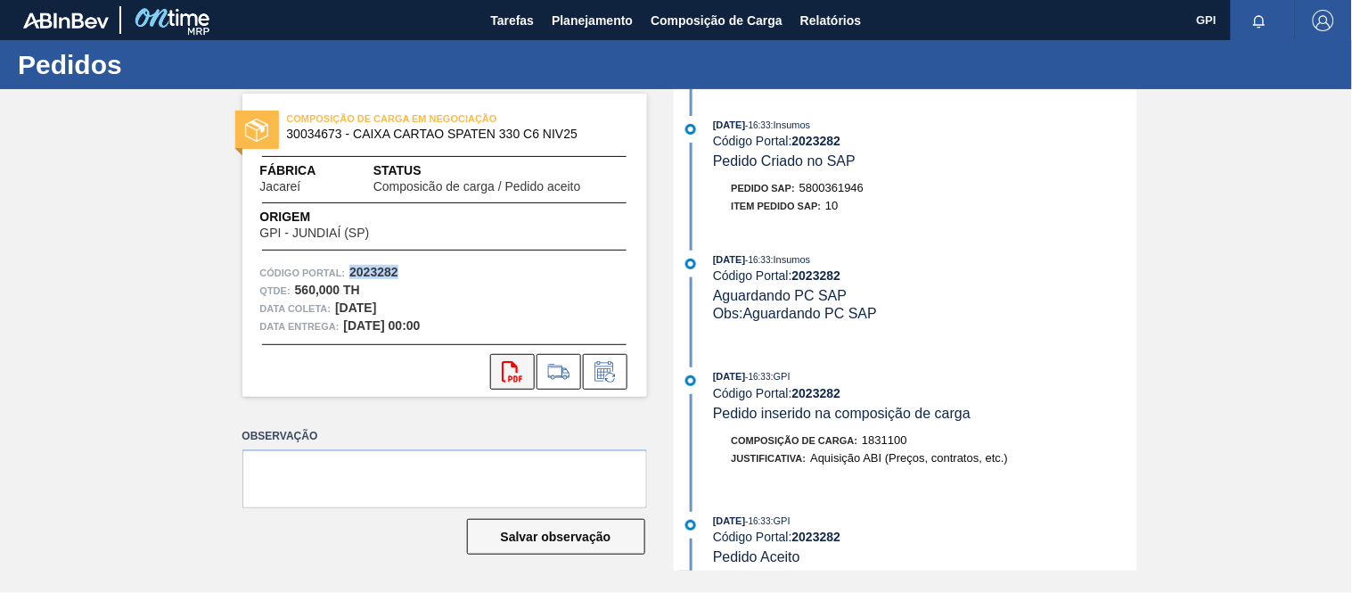
click at [511, 386] on button "svg{fill:#ff0000}" at bounding box center [512, 372] width 45 height 36
click at [395, 375] on div "svg{fill:#ff0000}" at bounding box center [445, 372] width 405 height 36
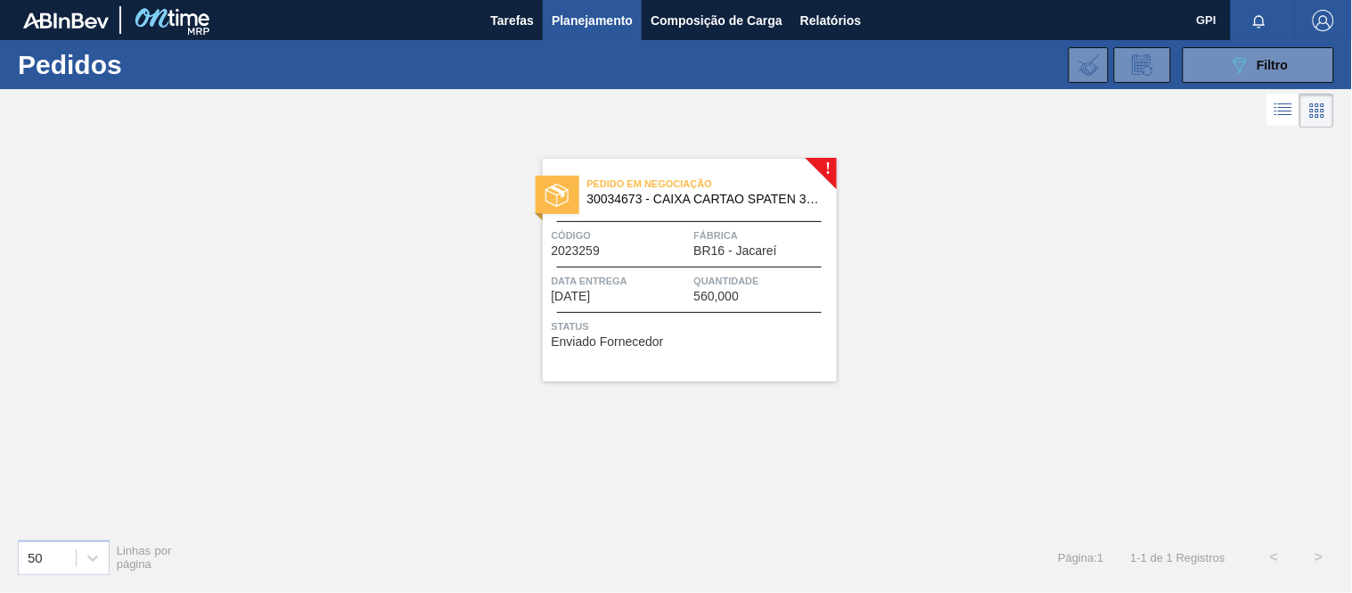
click at [581, 277] on span "Data entrega" at bounding box center [621, 281] width 138 height 18
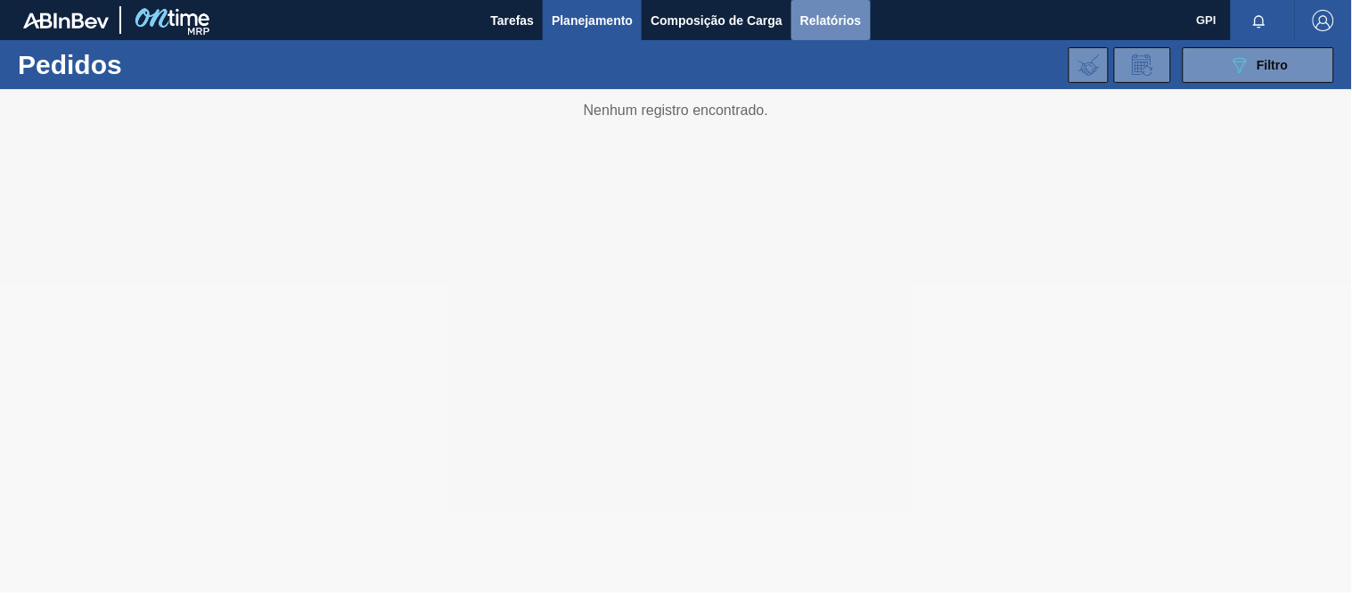
click at [809, 28] on span "Relatórios" at bounding box center [831, 20] width 61 height 21
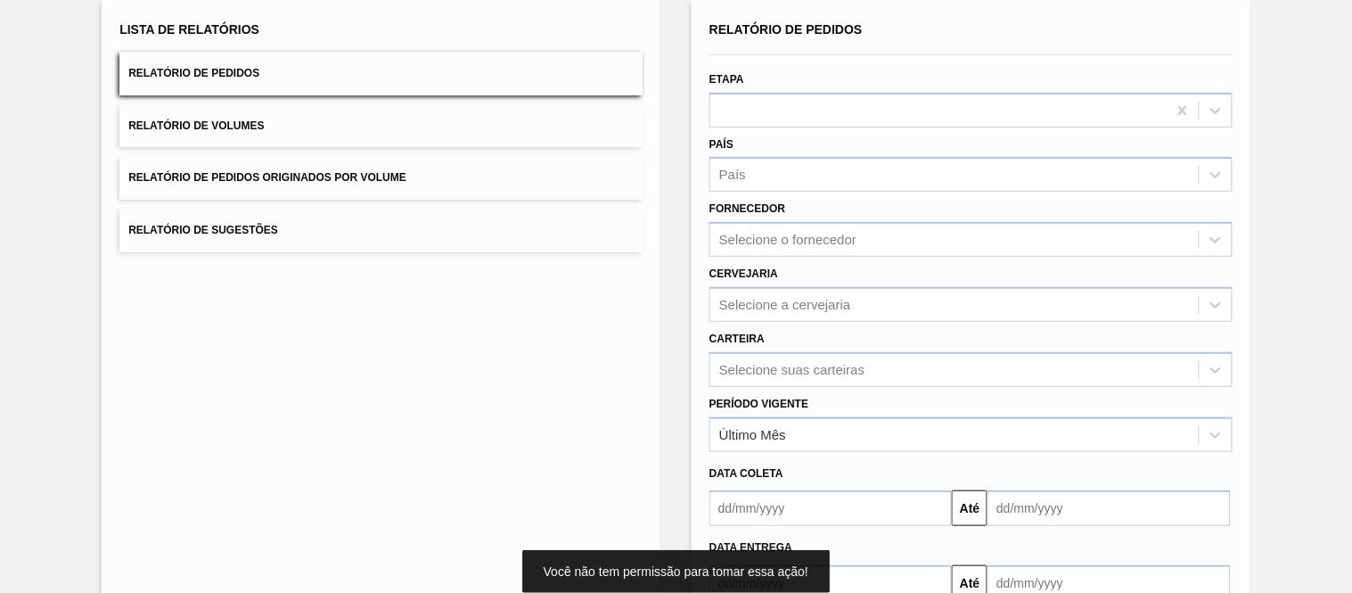
scroll to position [120, 0]
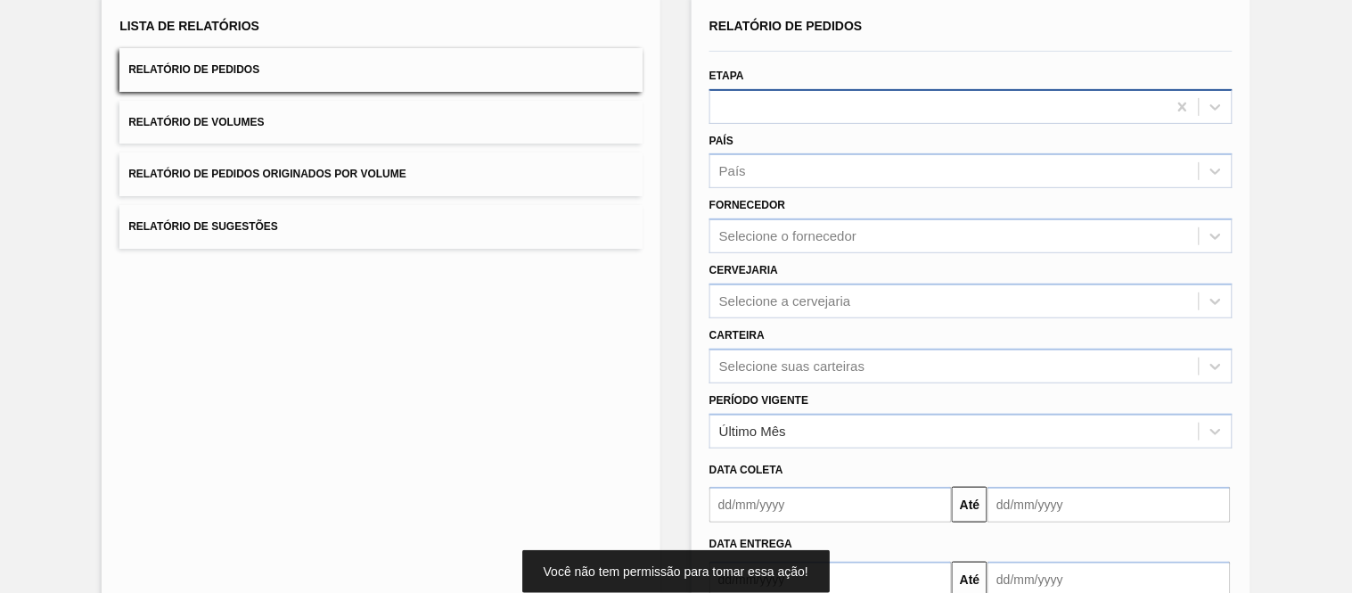
click at [877, 103] on div at bounding box center [939, 107] width 456 height 26
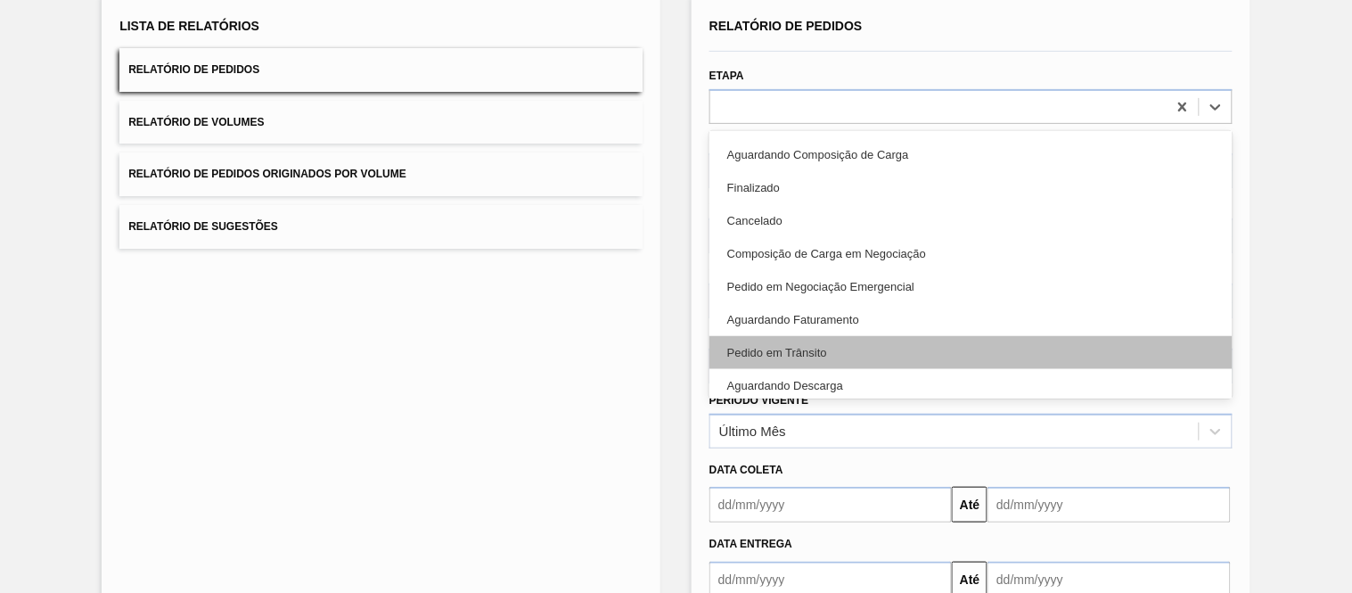
scroll to position [34, 0]
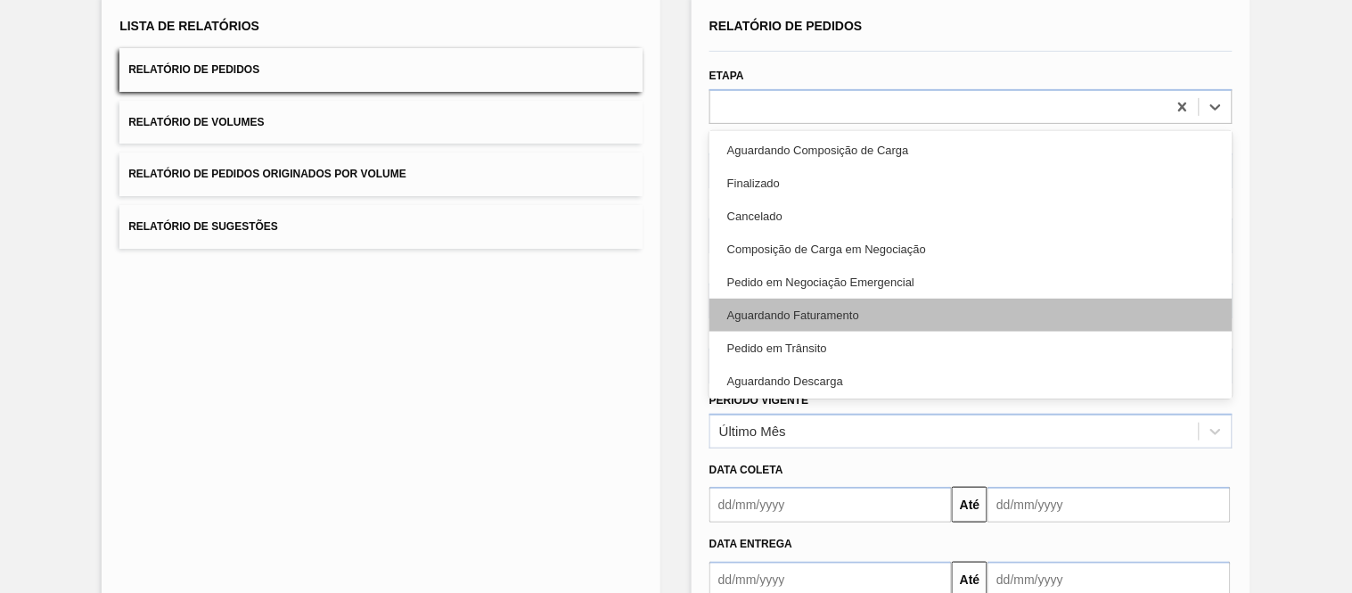
click at [830, 314] on div "Aguardando Faturamento" at bounding box center [971, 315] width 523 height 33
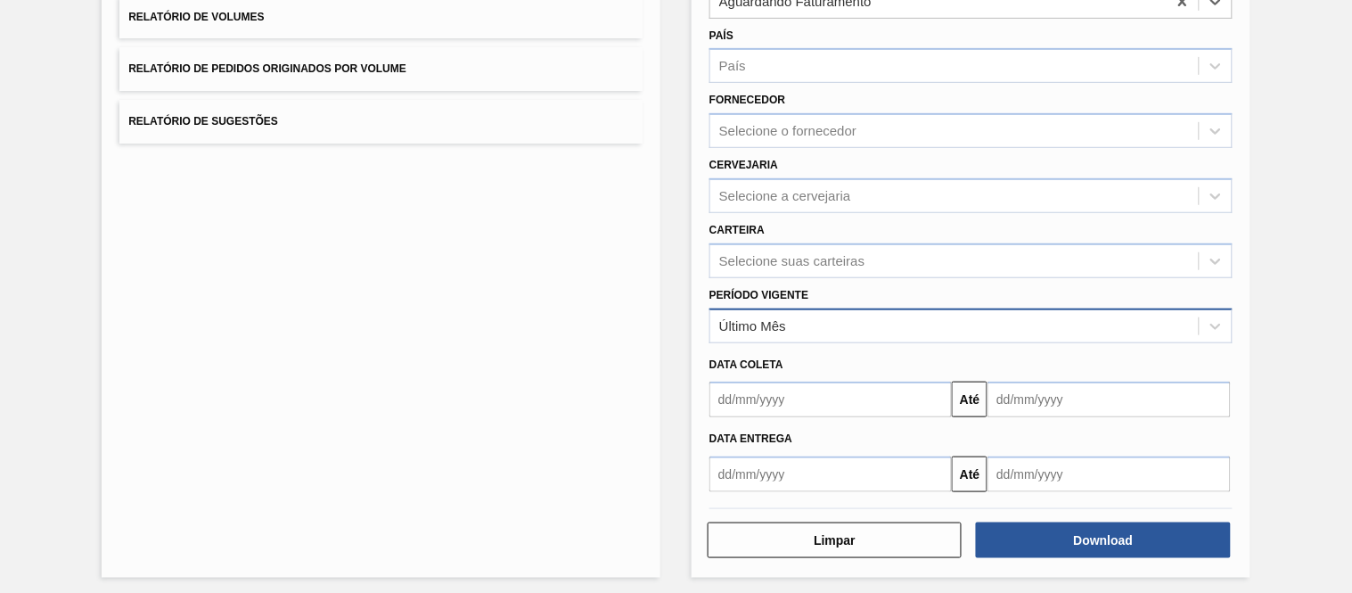
scroll to position [227, 0]
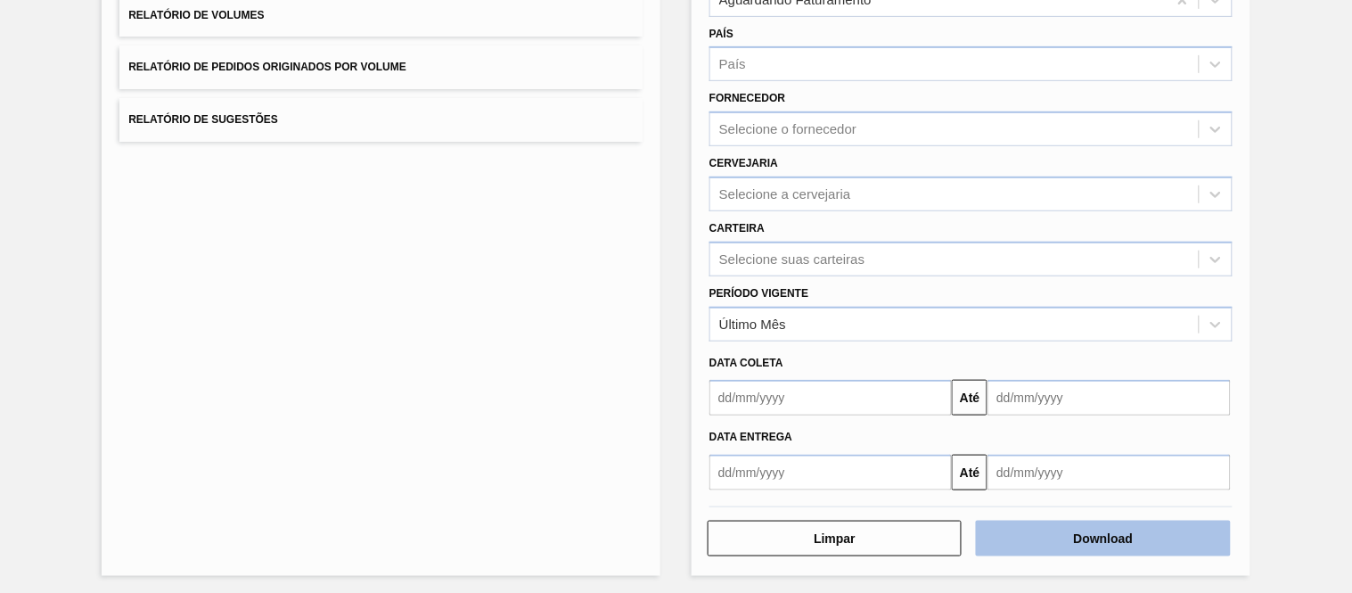
click at [1038, 538] on button "Download" at bounding box center [1103, 539] width 254 height 36
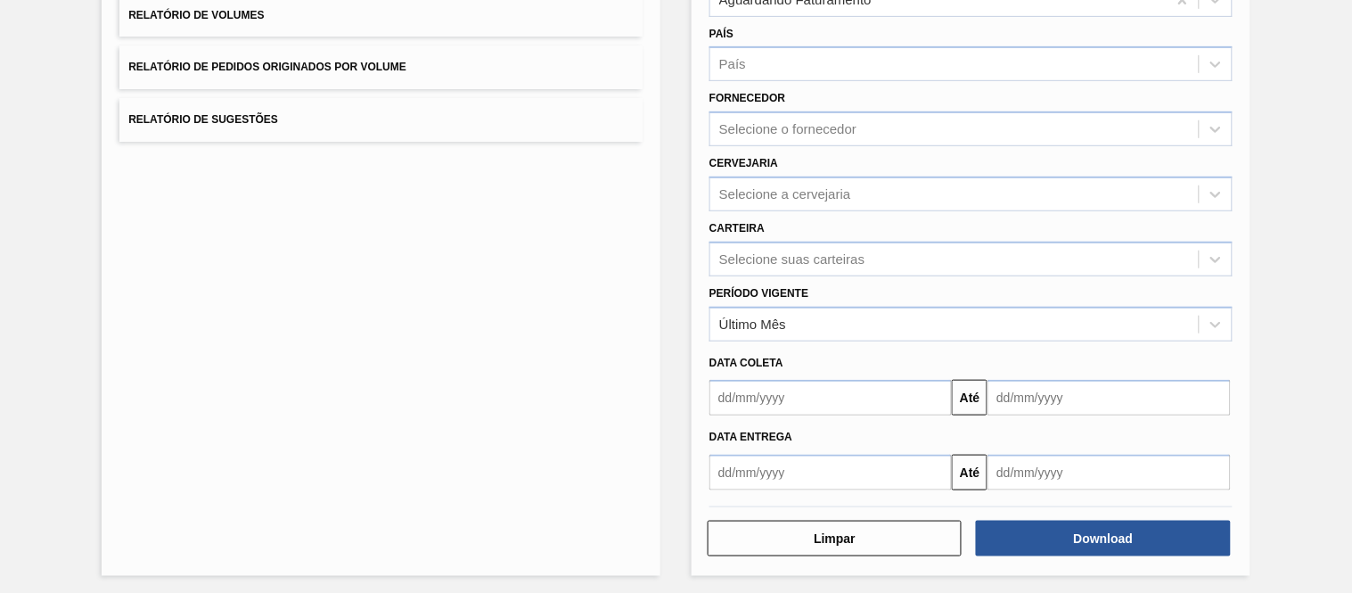
scroll to position [199, 0]
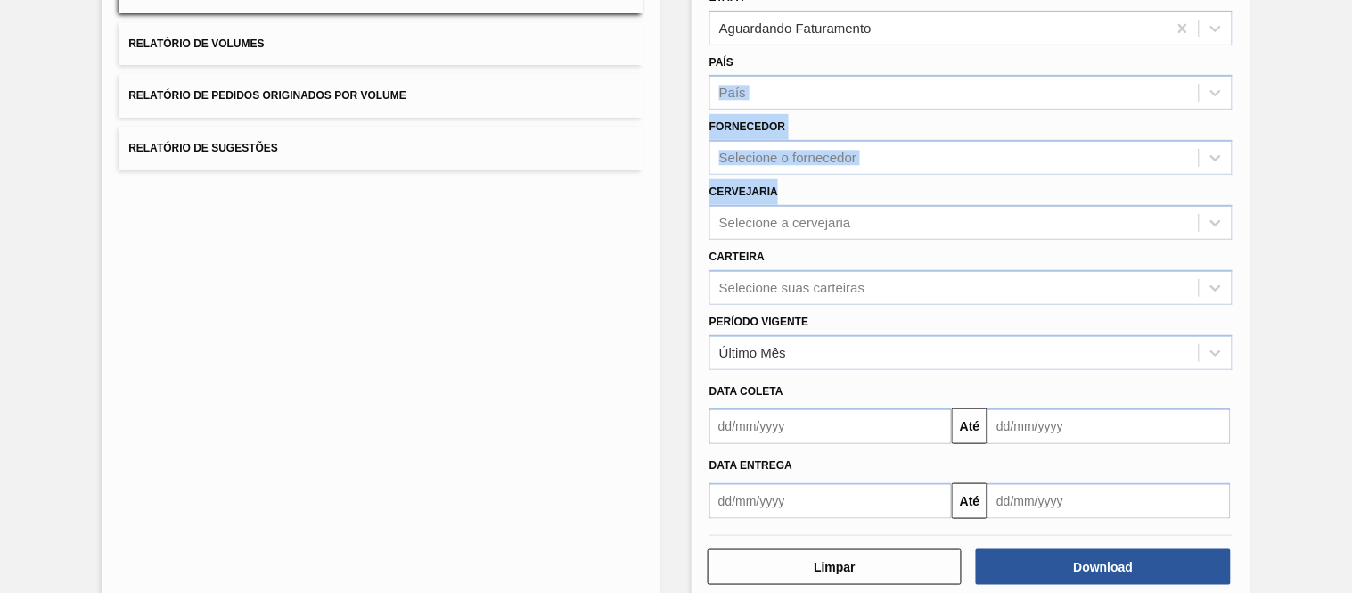
drag, startPoint x: 1349, startPoint y: 183, endPoint x: 1343, endPoint y: 54, distance: 128.5
click at [1343, 54] on div "Lista de Relatórios Relatório de Pedidos Relatório de Volumes Relatório de Pedi…" at bounding box center [676, 258] width 1352 height 736
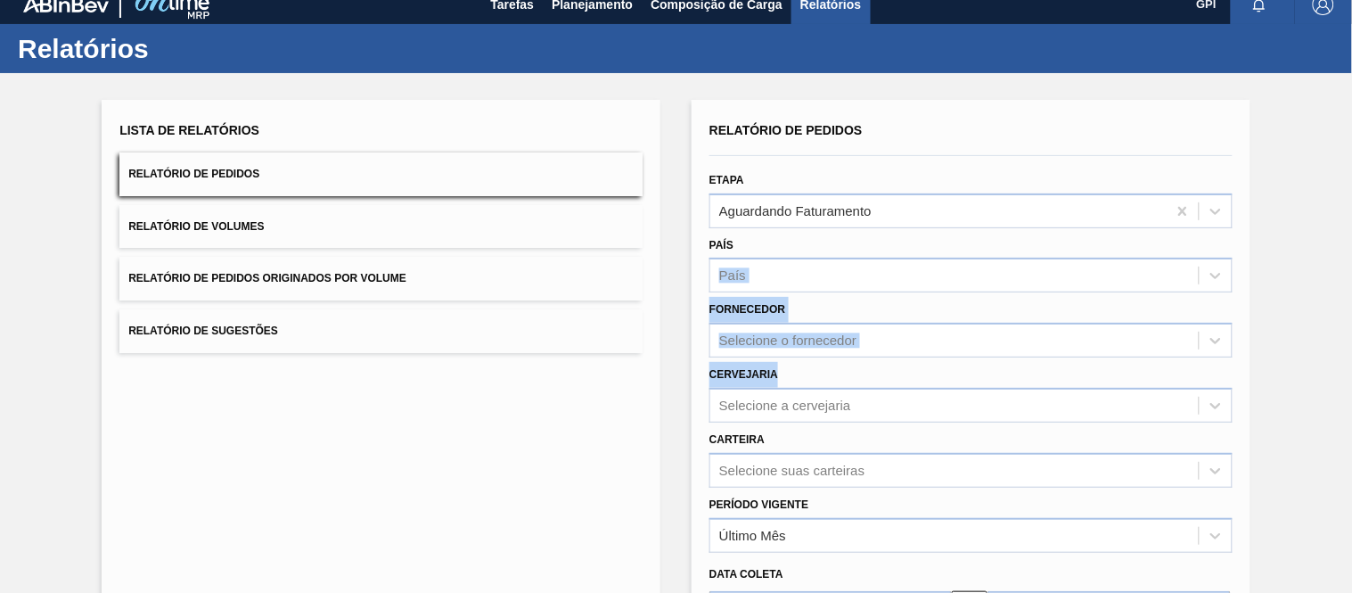
scroll to position [0, 0]
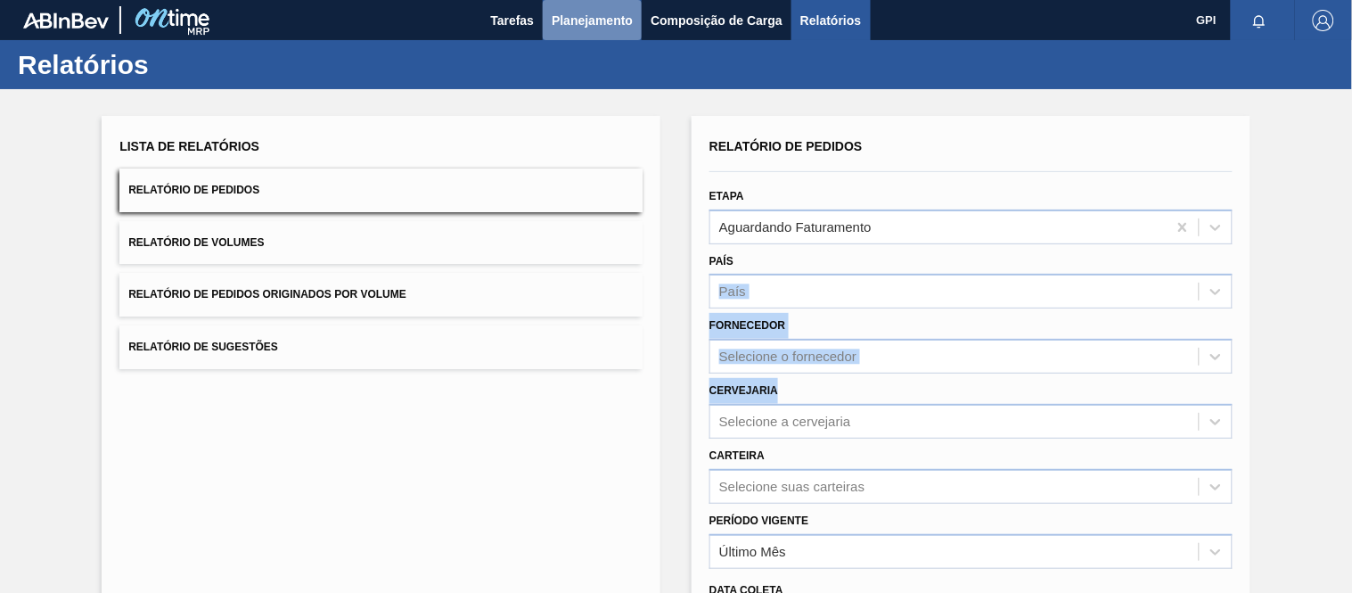
click at [563, 6] on button "Planejamento" at bounding box center [592, 20] width 99 height 40
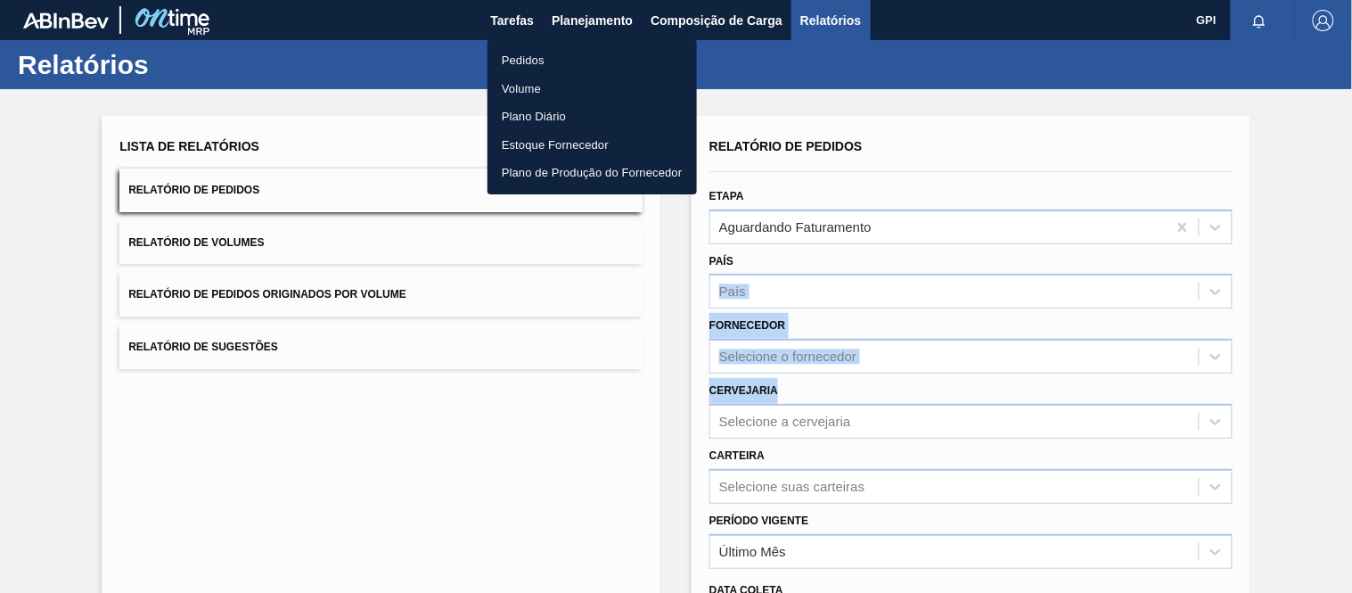
click at [537, 54] on li "Pedidos" at bounding box center [593, 60] width 210 height 29
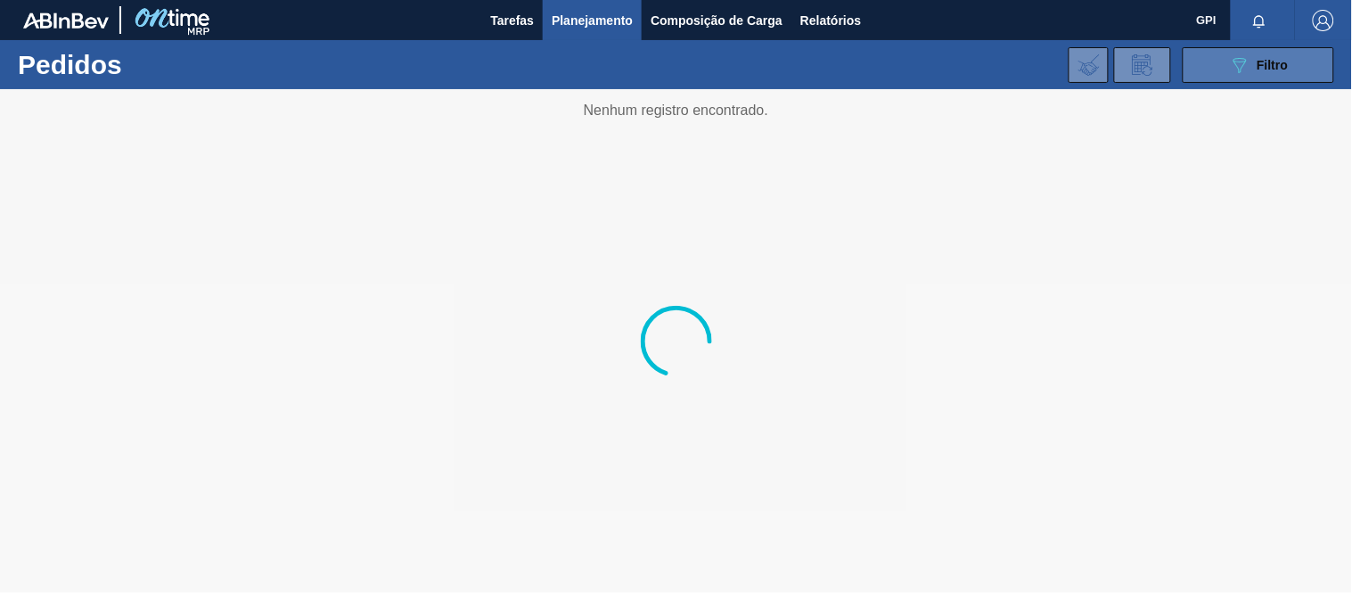
click at [1263, 62] on span "Filtro" at bounding box center [1273, 65] width 31 height 14
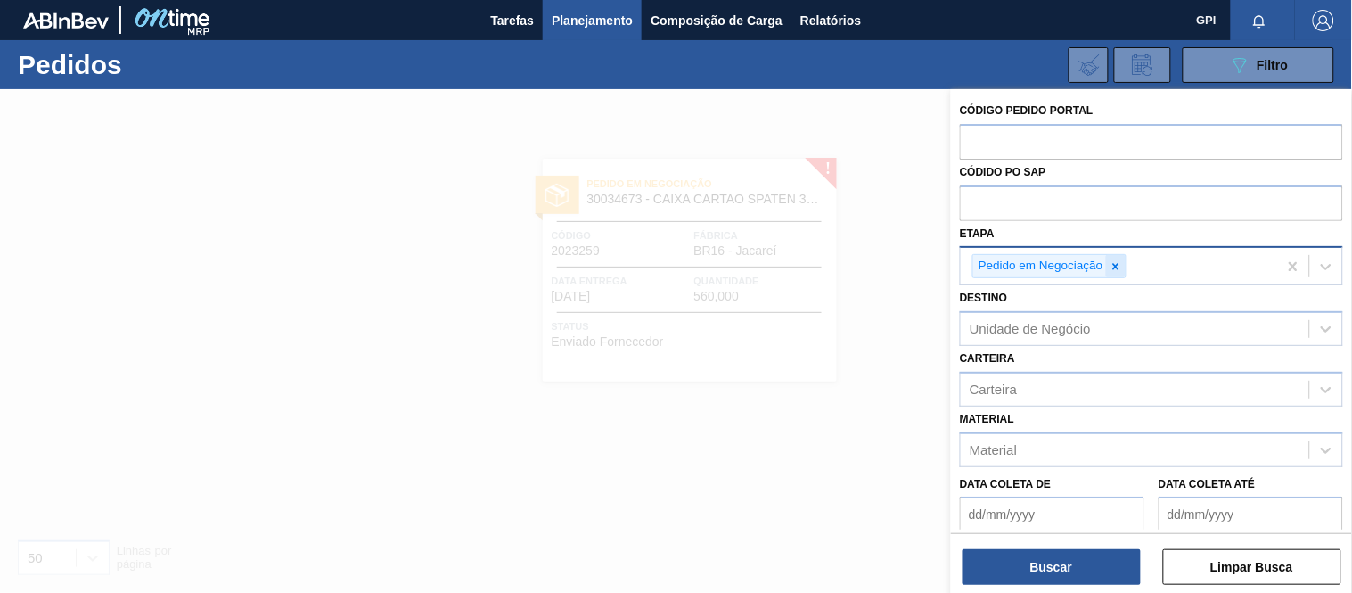
click at [1114, 265] on icon at bounding box center [1116, 266] width 12 height 12
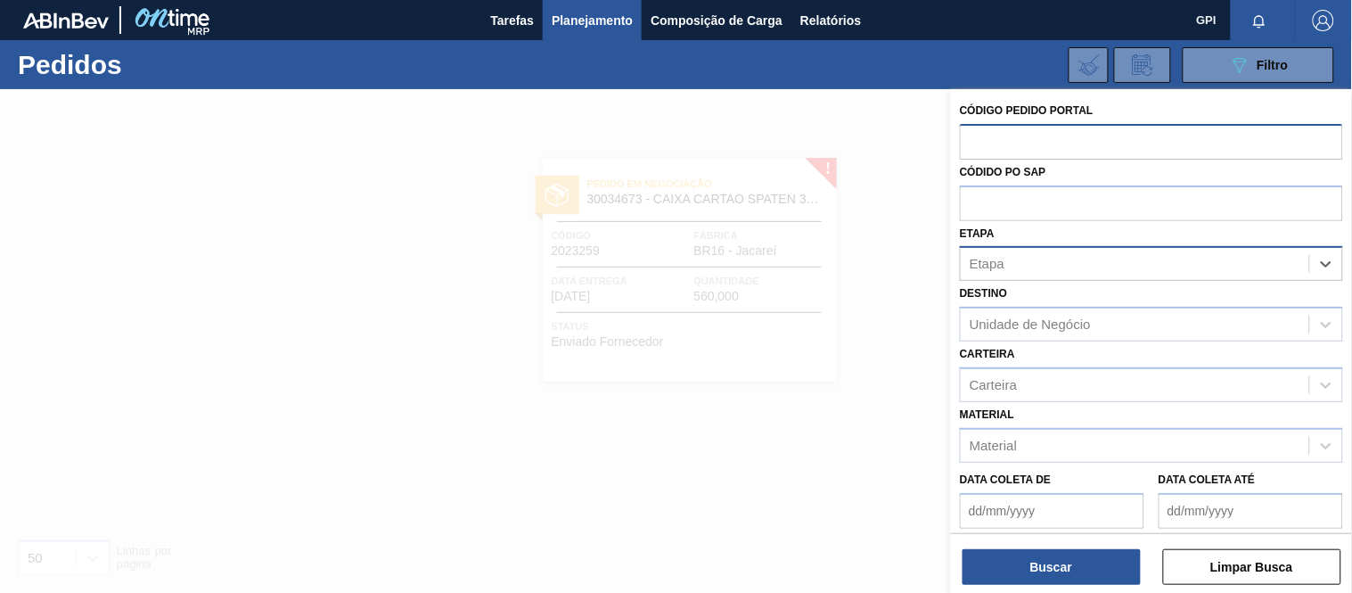
click at [1048, 138] on input "text" at bounding box center [1151, 141] width 383 height 34
paste input "text"
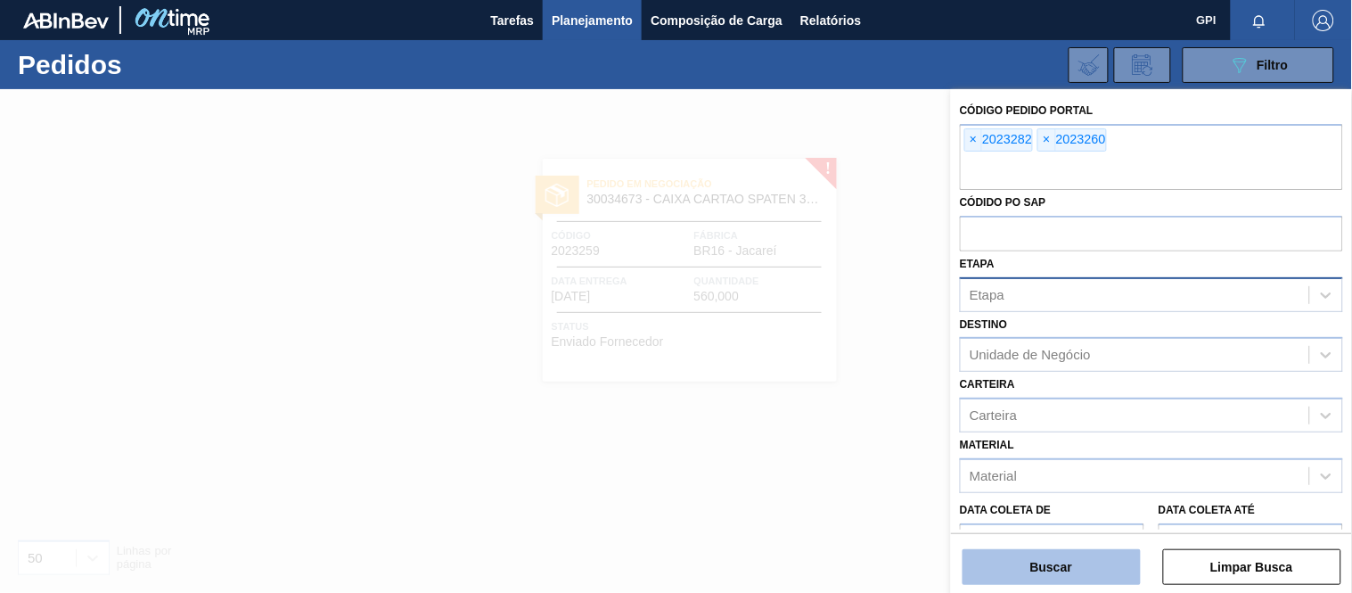
click at [1057, 562] on button "Buscar" at bounding box center [1052, 567] width 178 height 36
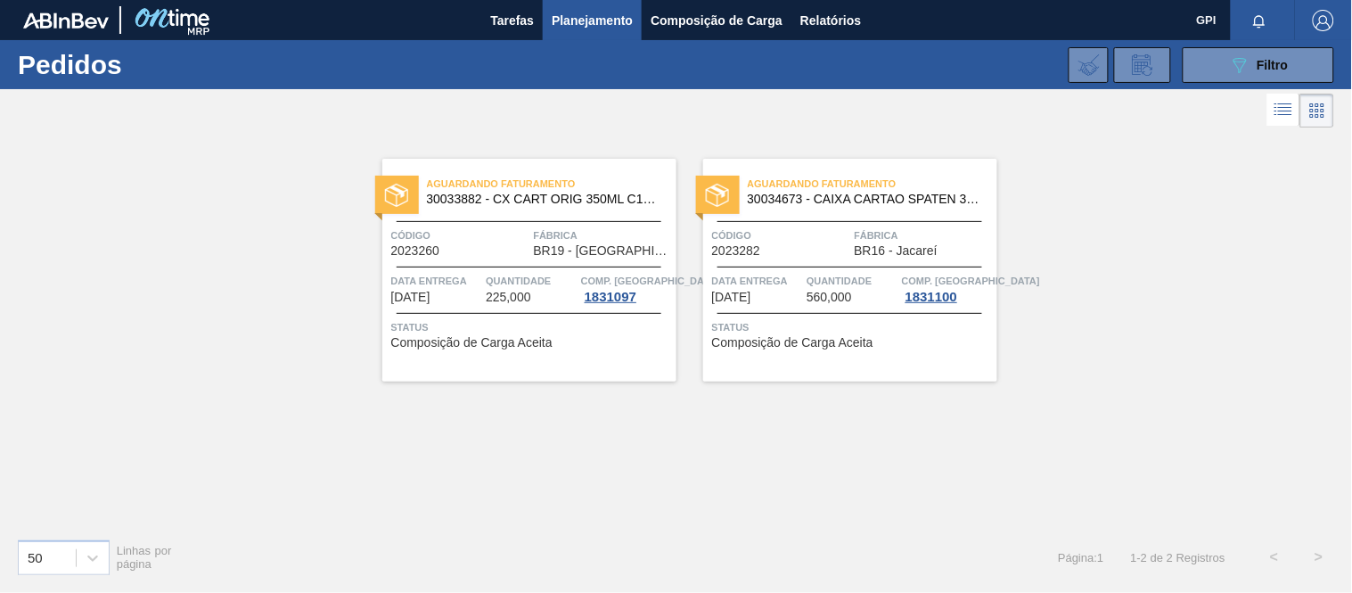
click at [764, 247] on div "Código 2023282" at bounding box center [781, 241] width 138 height 31
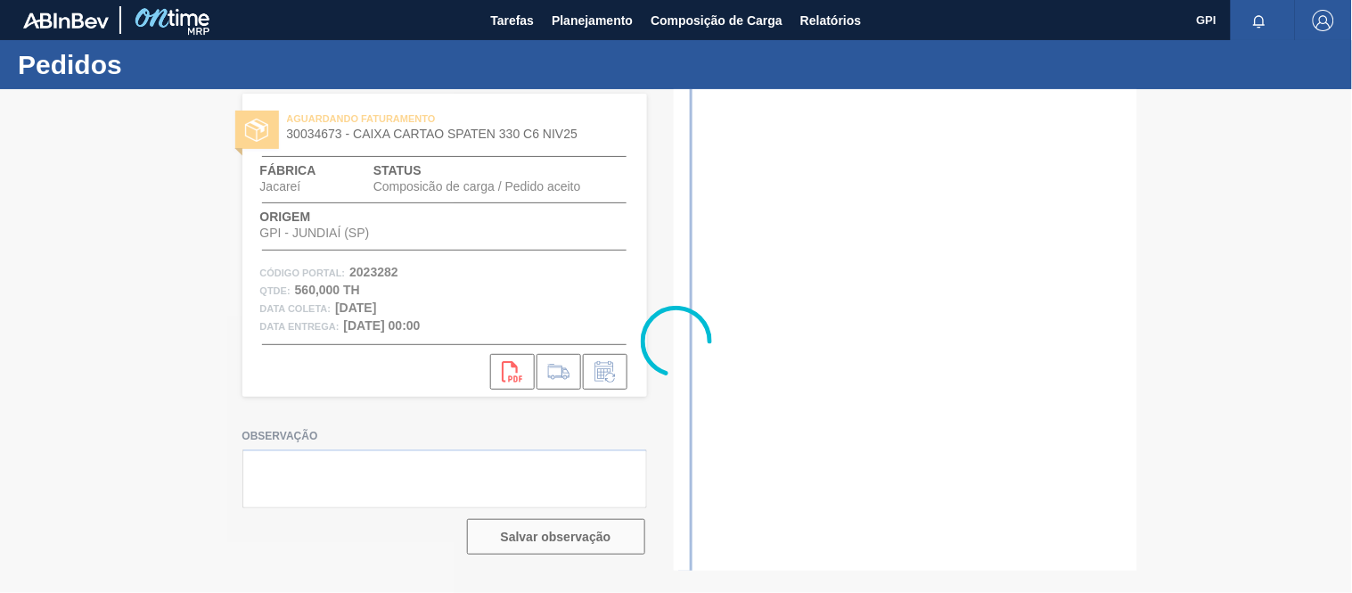
click at [388, 277] on div at bounding box center [676, 341] width 1352 height 504
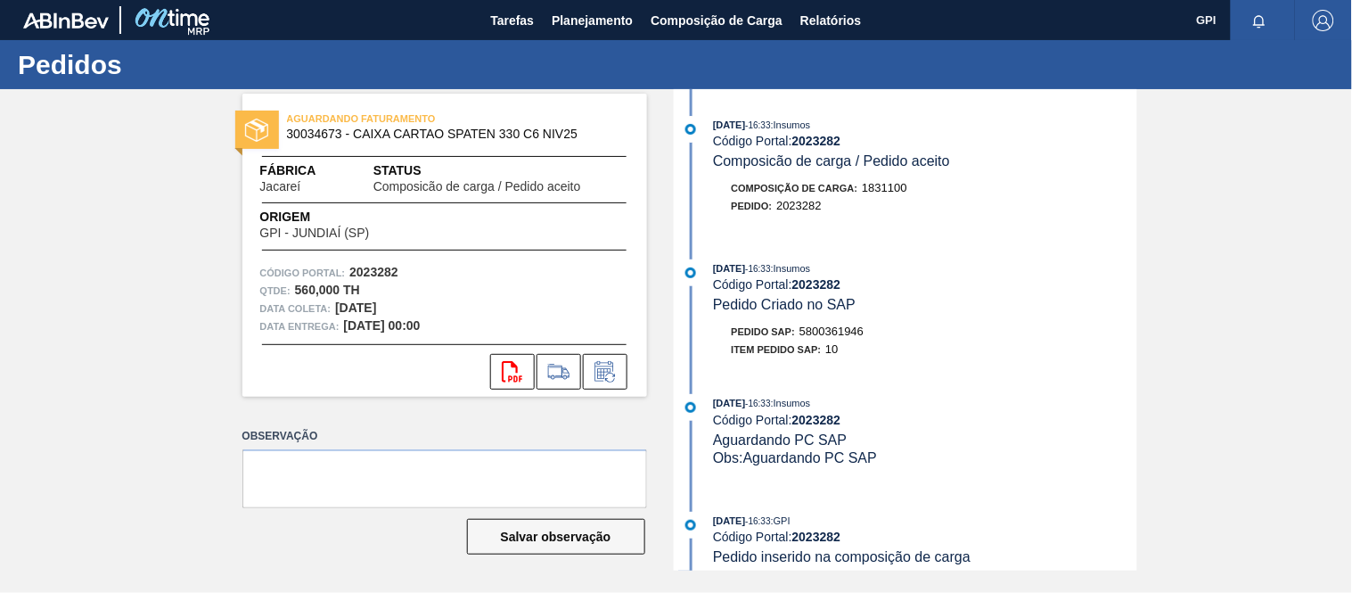
click at [383, 272] on strong "2023282" at bounding box center [373, 272] width 49 height 14
copy strong "2023282"
